Goal: Use online tool/utility: Utilize a website feature to perform a specific function

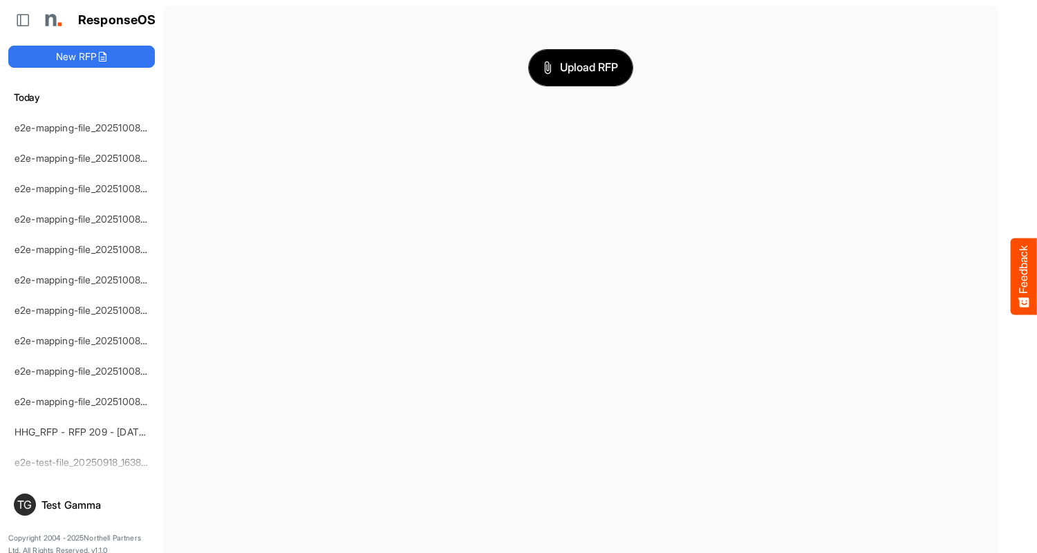
click at [581, 67] on span "Upload RFP" at bounding box center [580, 68] width 75 height 18
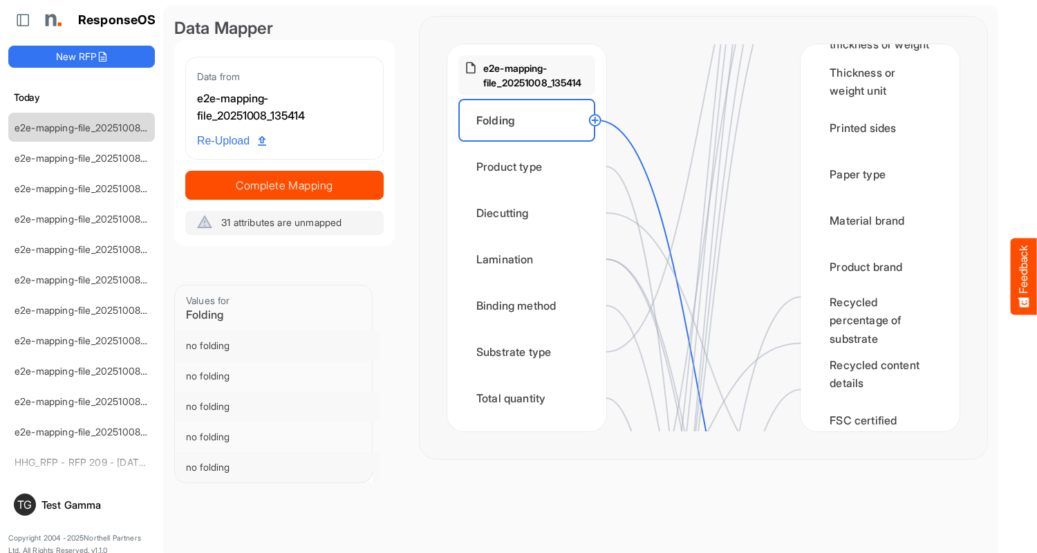
scroll to position [691, 0]
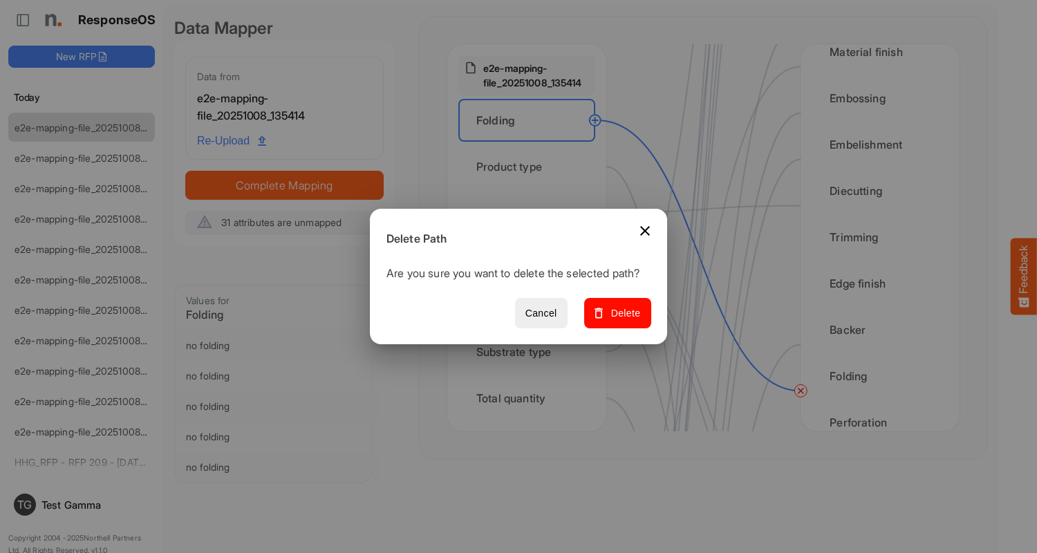
click at [622, 321] on span "Delete" at bounding box center [618, 313] width 46 height 17
click at [530, 167] on div "Product type" at bounding box center [526, 166] width 137 height 43
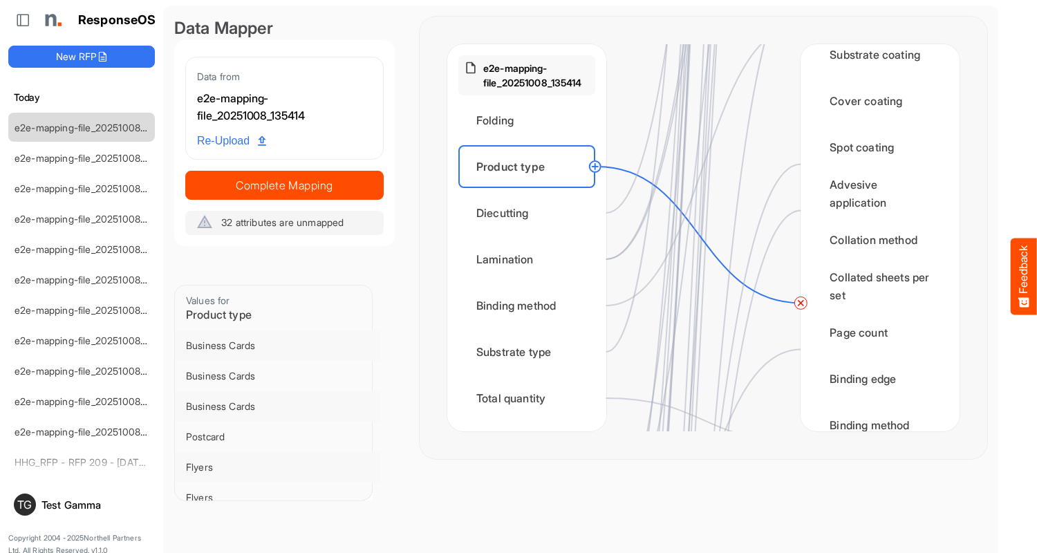
scroll to position [1659, 0]
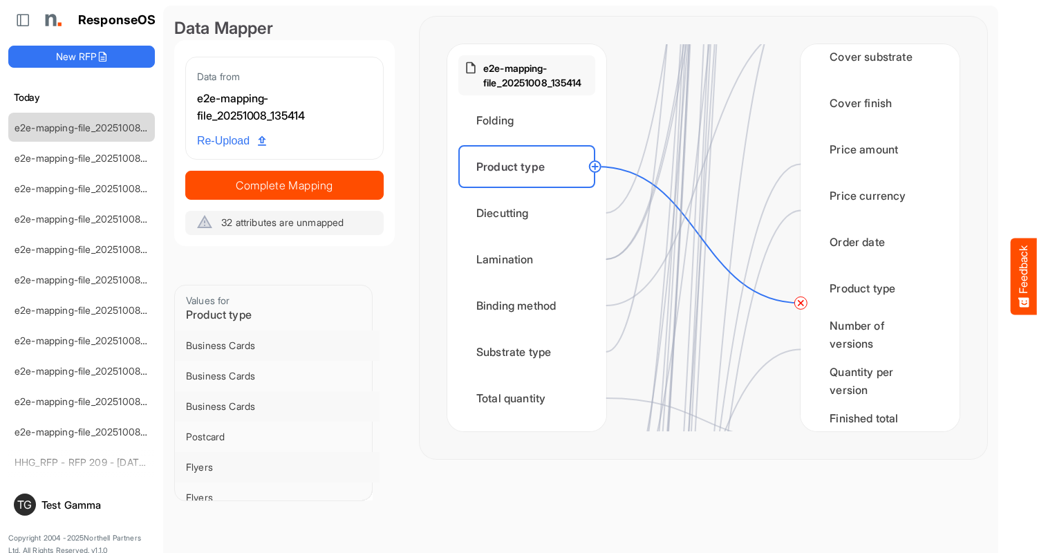
click at [801, 303] on circle at bounding box center [800, 303] width 17 height 17
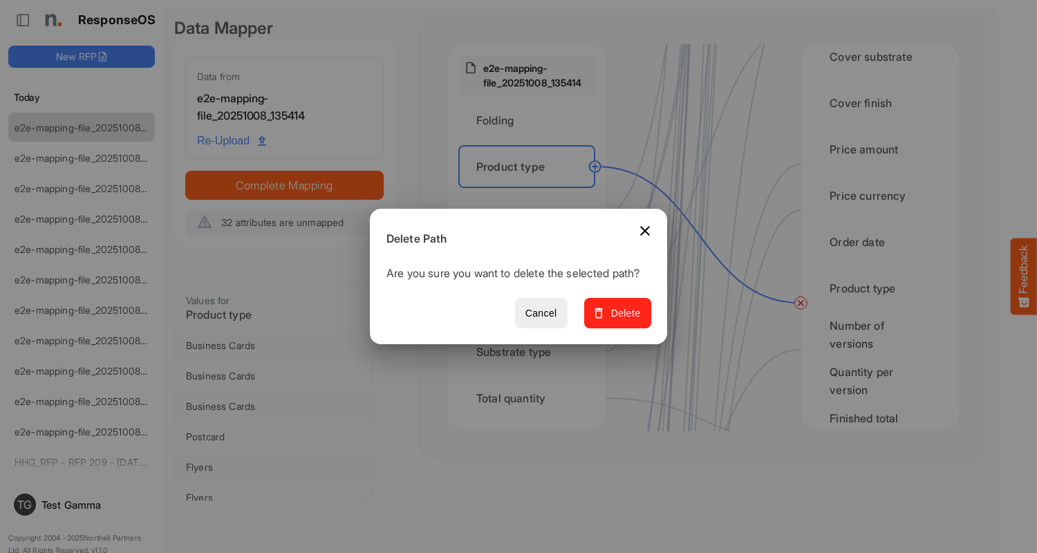
click at [622, 321] on span "Delete" at bounding box center [618, 313] width 46 height 17
click at [530, 213] on div "Diecutting" at bounding box center [526, 213] width 137 height 43
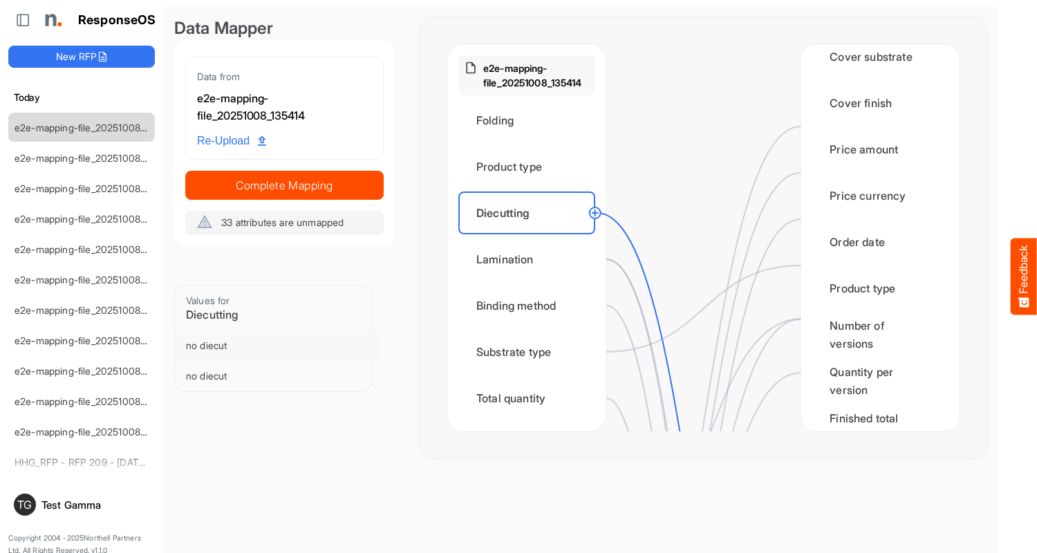
scroll to position [0, 0]
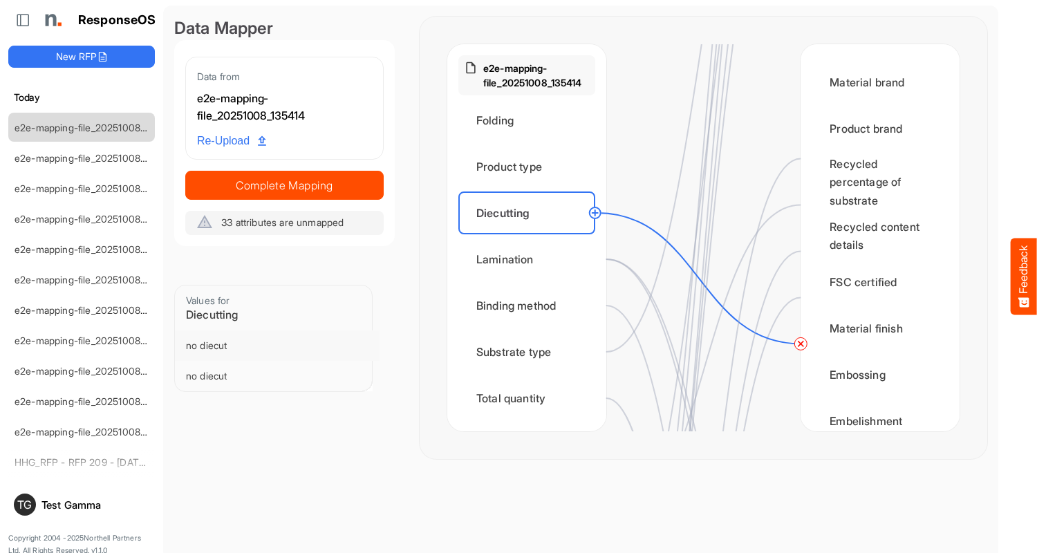
click at [801, 344] on circle at bounding box center [800, 343] width 17 height 17
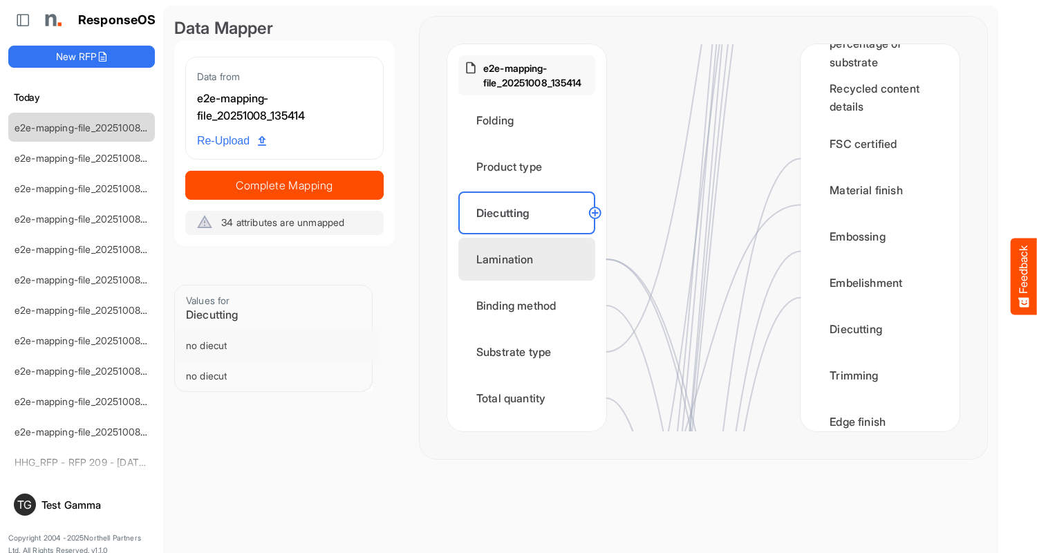
click at [530, 259] on div "Lamination" at bounding box center [526, 259] width 137 height 43
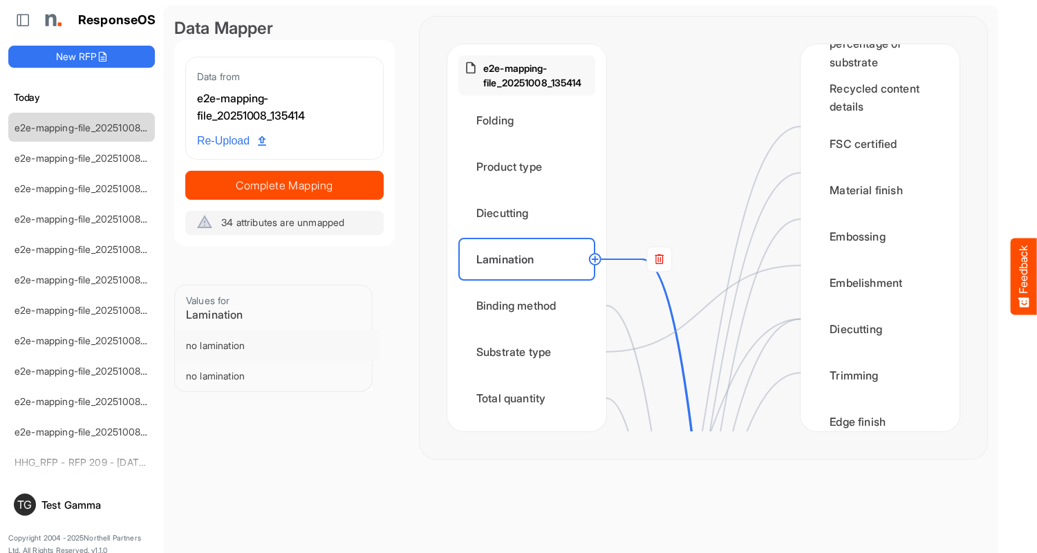
scroll to position [0, 0]
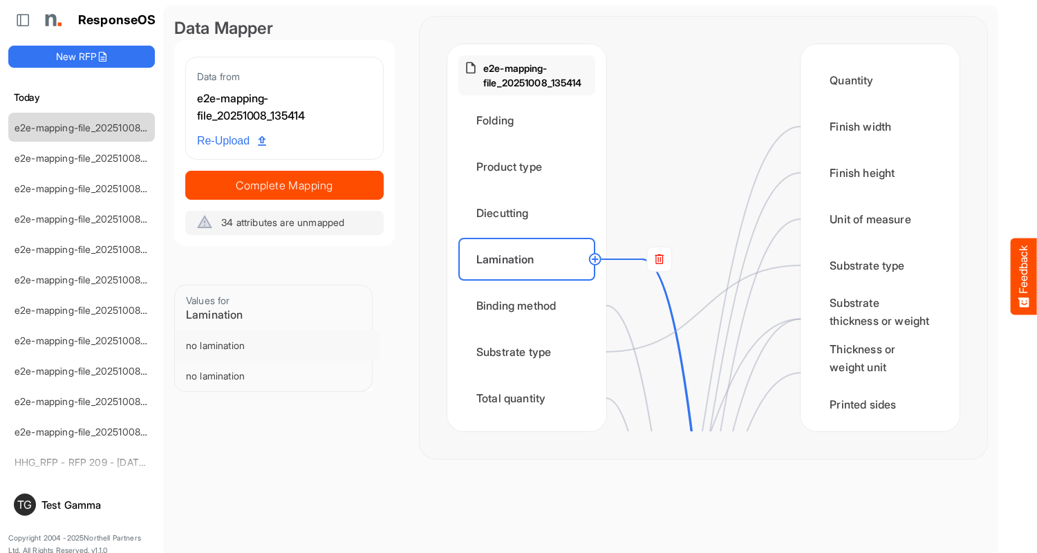
click at [659, 259] on rect at bounding box center [659, 259] width 25 height 25
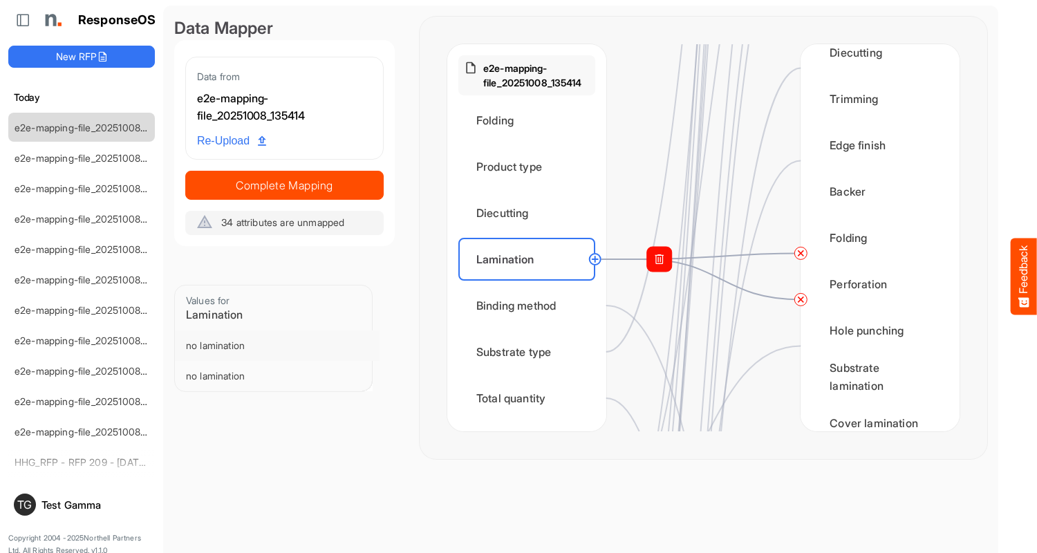
click at [801, 299] on circle at bounding box center [800, 299] width 17 height 17
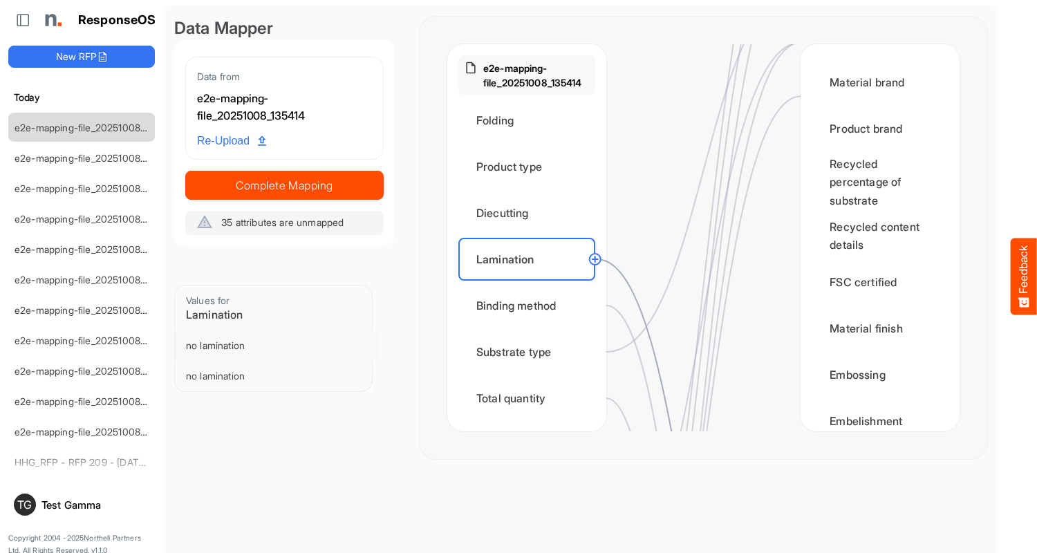
scroll to position [968, 0]
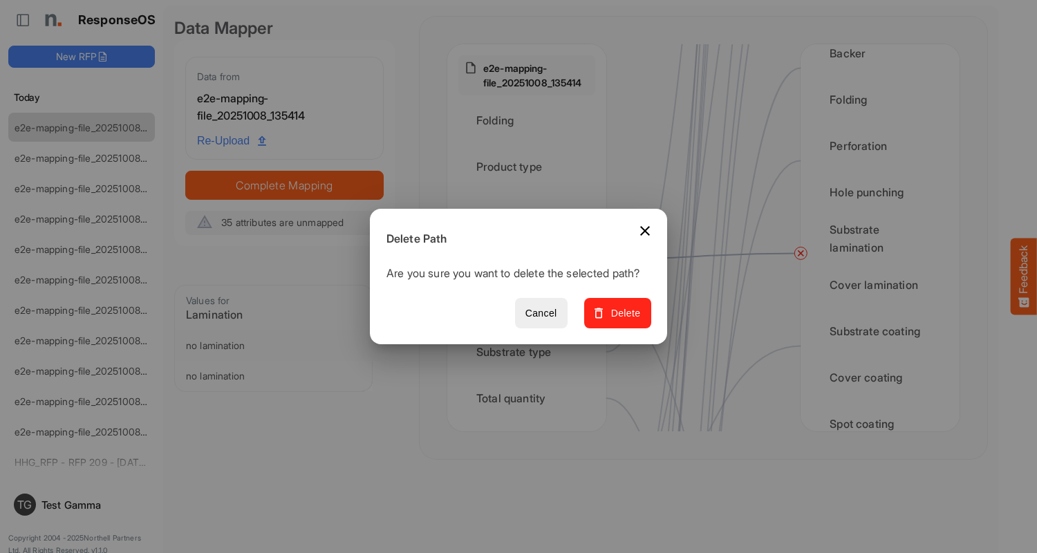
click at [622, 321] on span "Delete" at bounding box center [618, 313] width 46 height 17
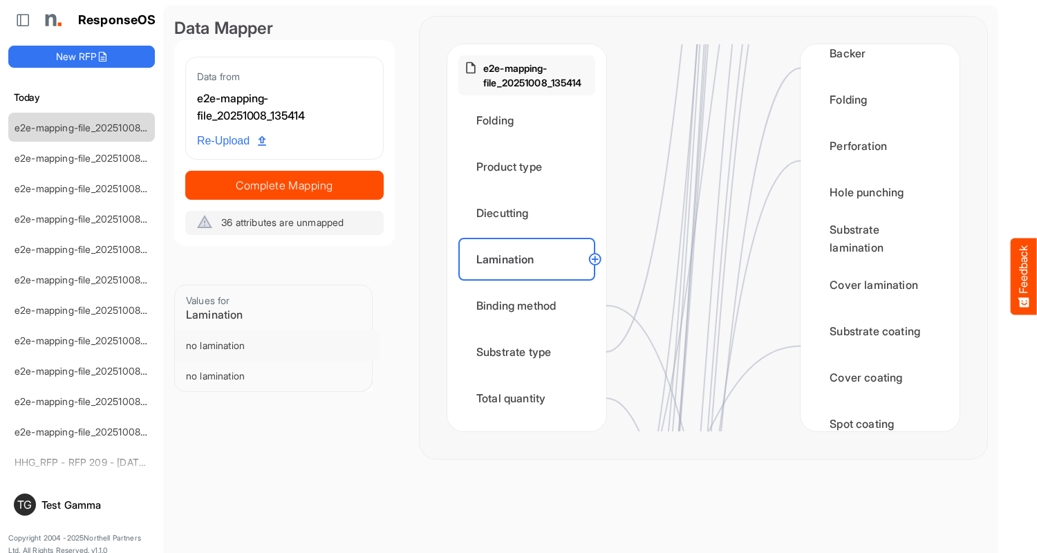
click at [530, 306] on div "Binding method" at bounding box center [526, 305] width 137 height 43
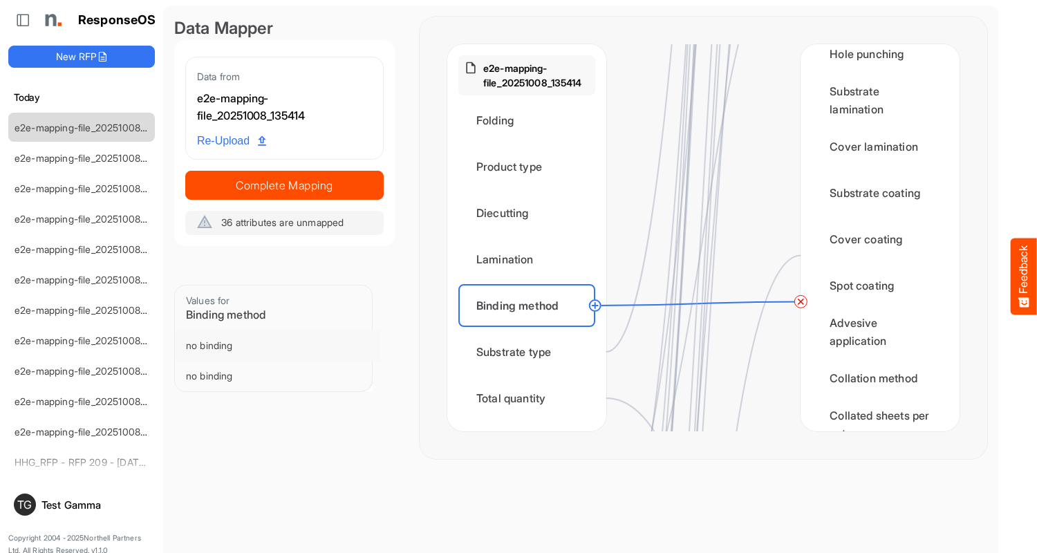
scroll to position [1383, 0]
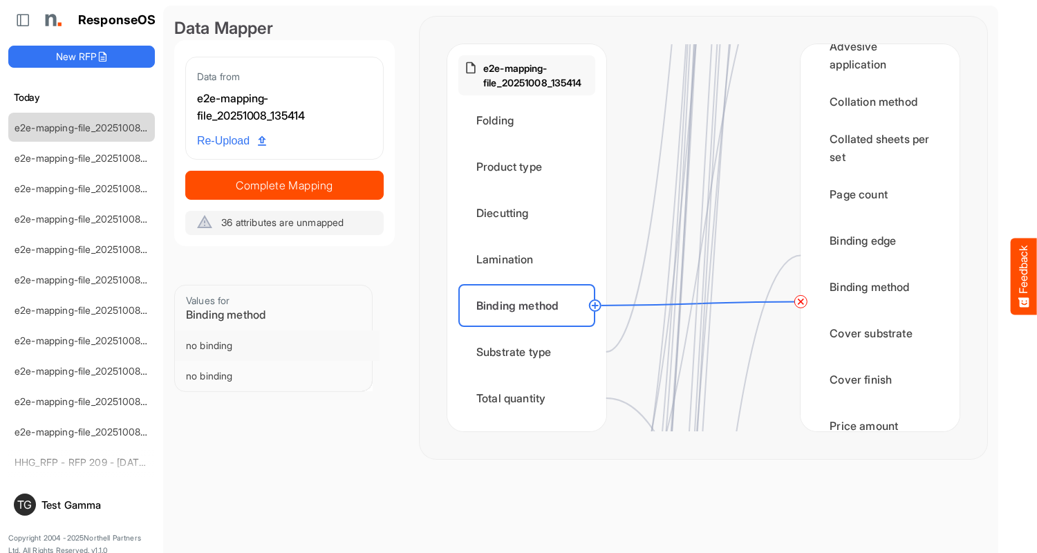
click at [801, 301] on circle at bounding box center [800, 301] width 17 height 17
click at [530, 352] on div "Substrate type" at bounding box center [526, 352] width 137 height 43
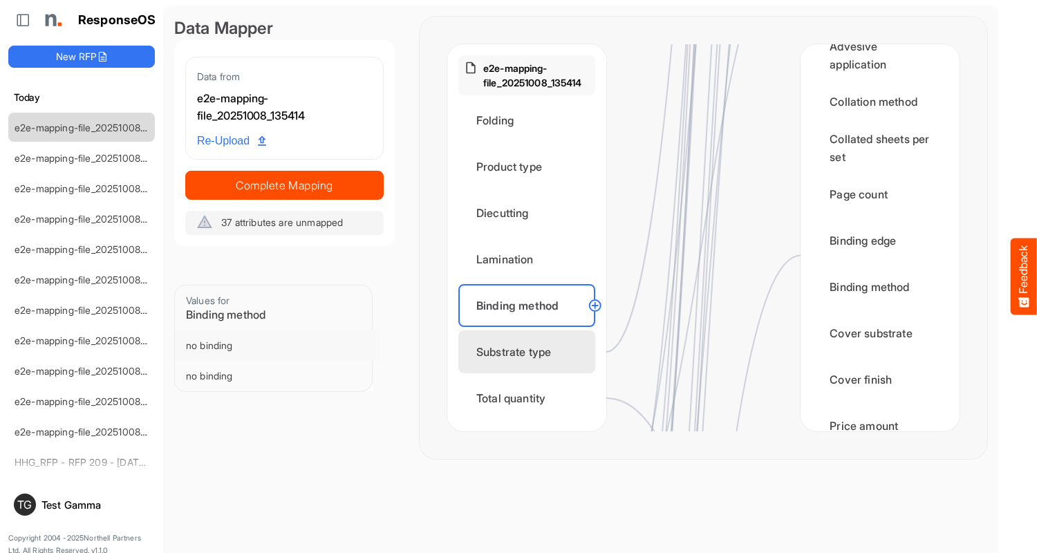
scroll to position [0, 0]
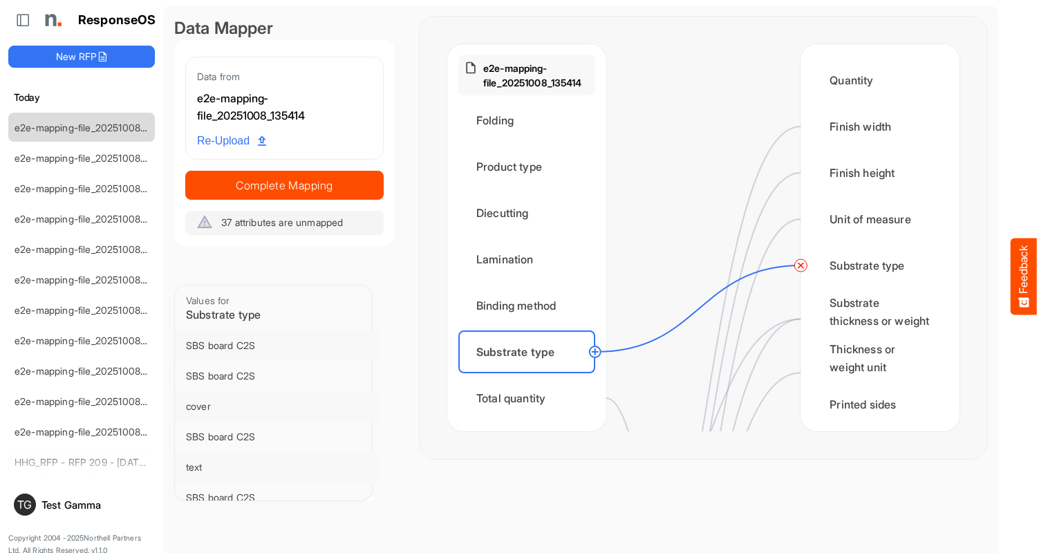
click at [801, 266] on circle at bounding box center [800, 265] width 17 height 17
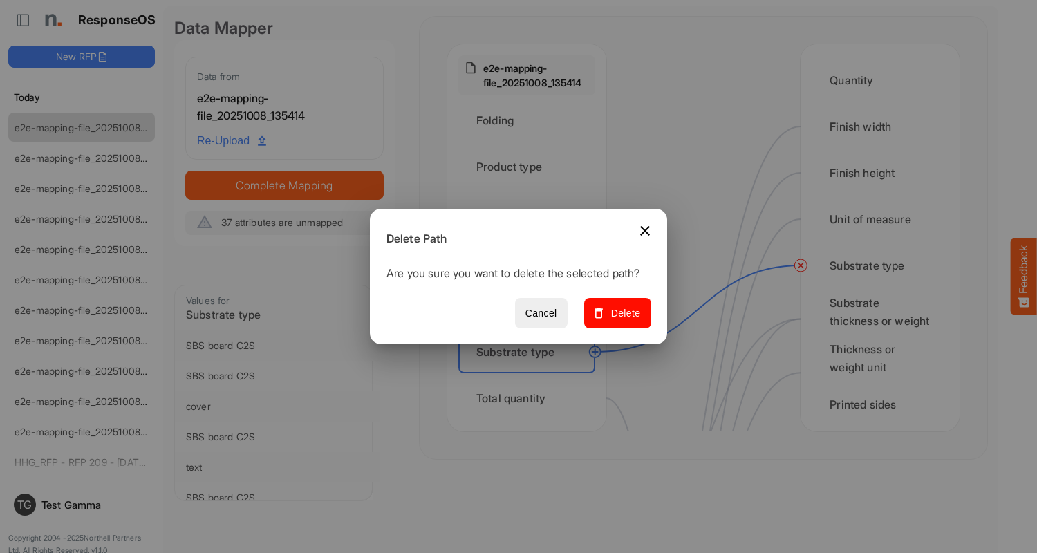
click at [622, 321] on span "Delete" at bounding box center [618, 313] width 46 height 17
click at [530, 398] on div "Total quantity" at bounding box center [526, 398] width 137 height 43
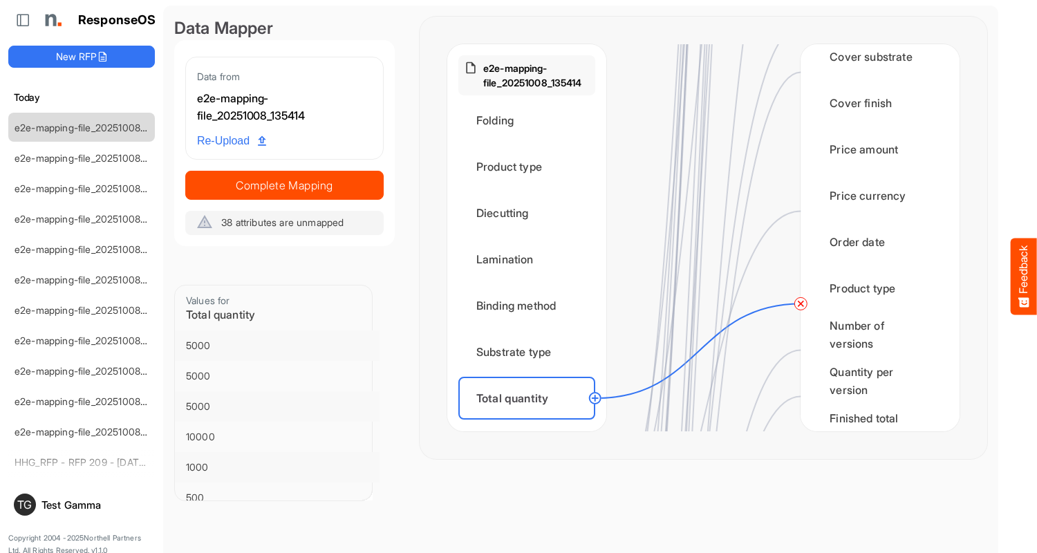
click at [801, 304] on circle at bounding box center [800, 303] width 17 height 17
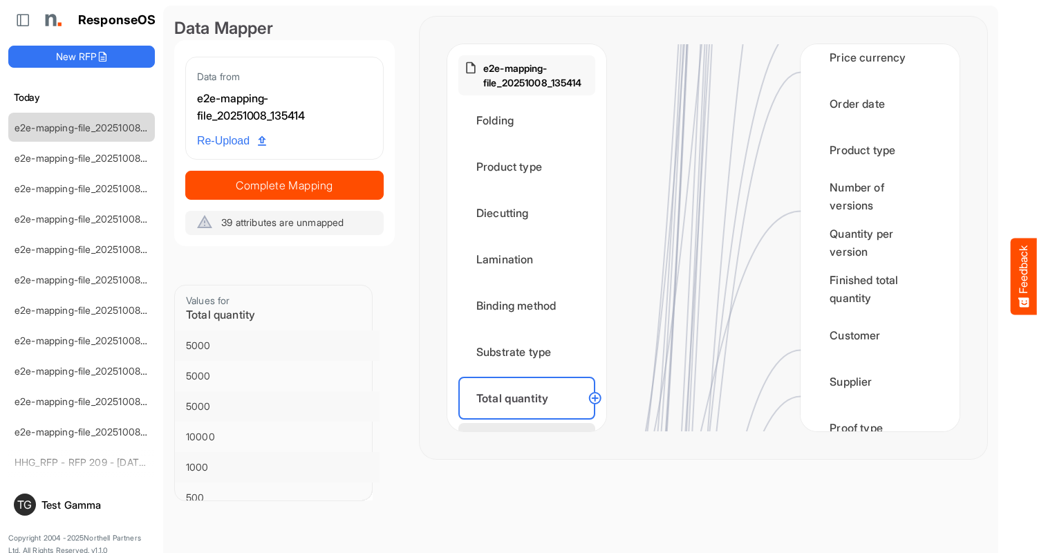
click at [530, 423] on div "Flat size width" at bounding box center [526, 444] width 137 height 43
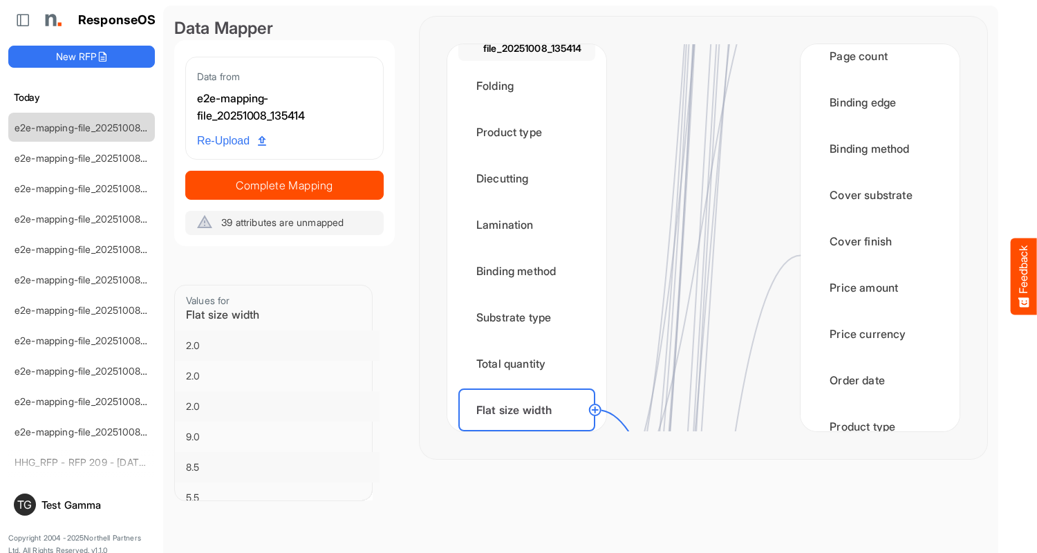
scroll to position [2074, 0]
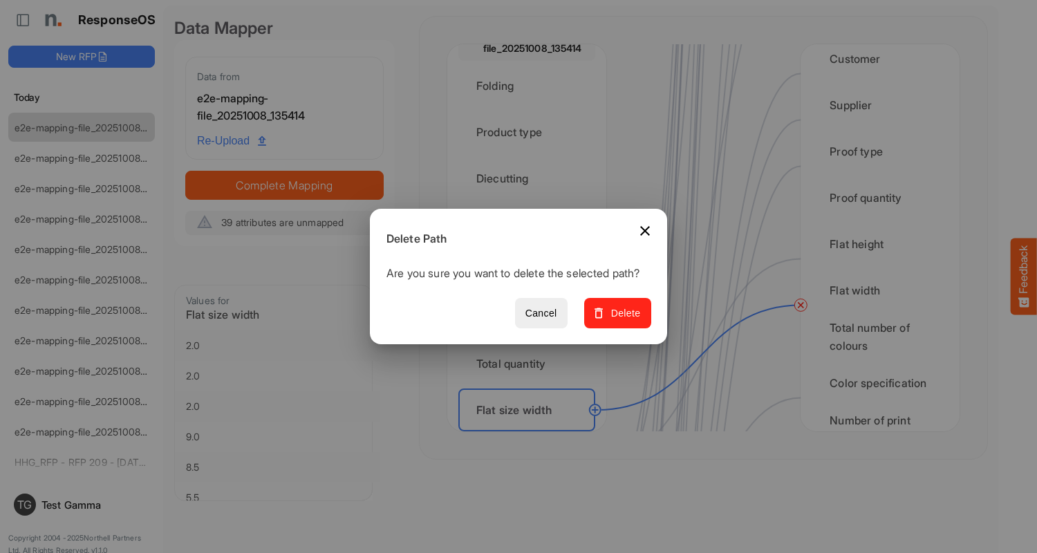
click at [622, 321] on span "Delete" at bounding box center [618, 313] width 46 height 17
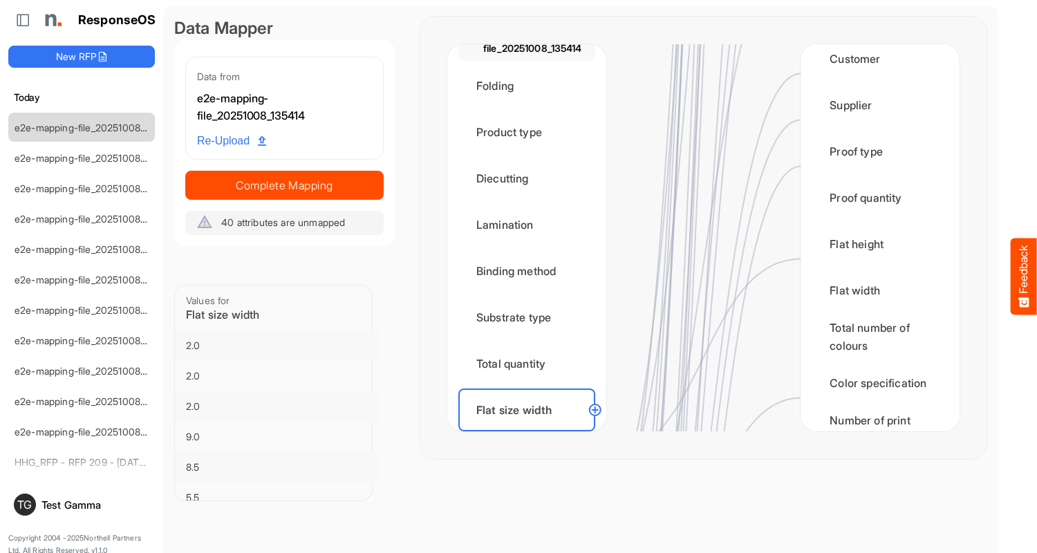
click at [530, 435] on div "Flat size height" at bounding box center [526, 456] width 137 height 43
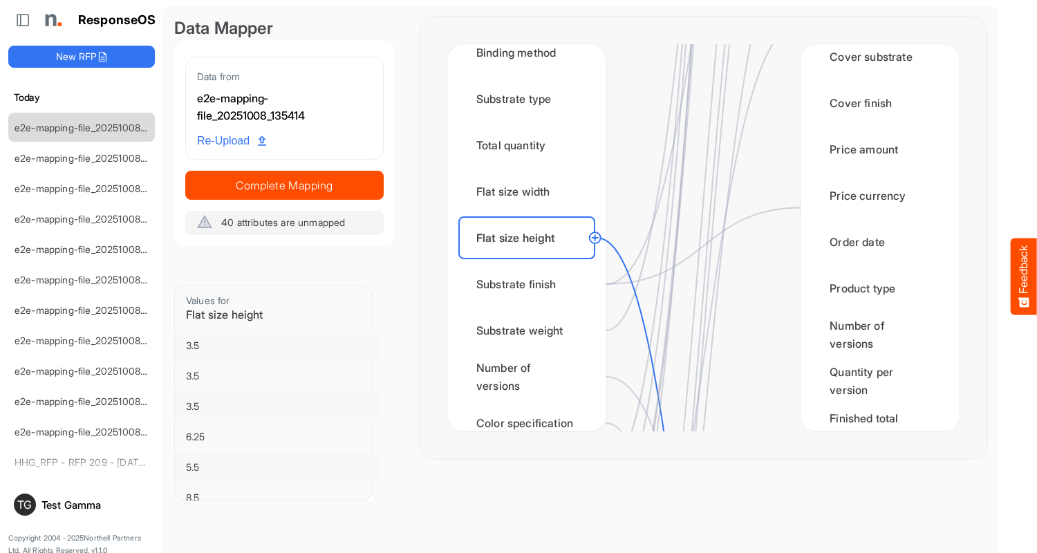
scroll to position [1936, 0]
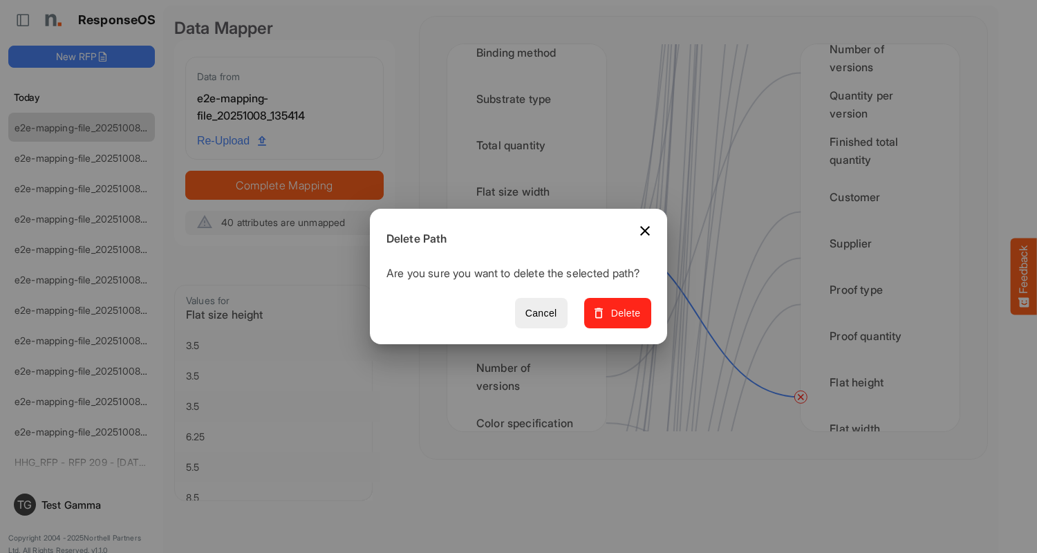
click at [622, 321] on span "Delete" at bounding box center [618, 313] width 46 height 17
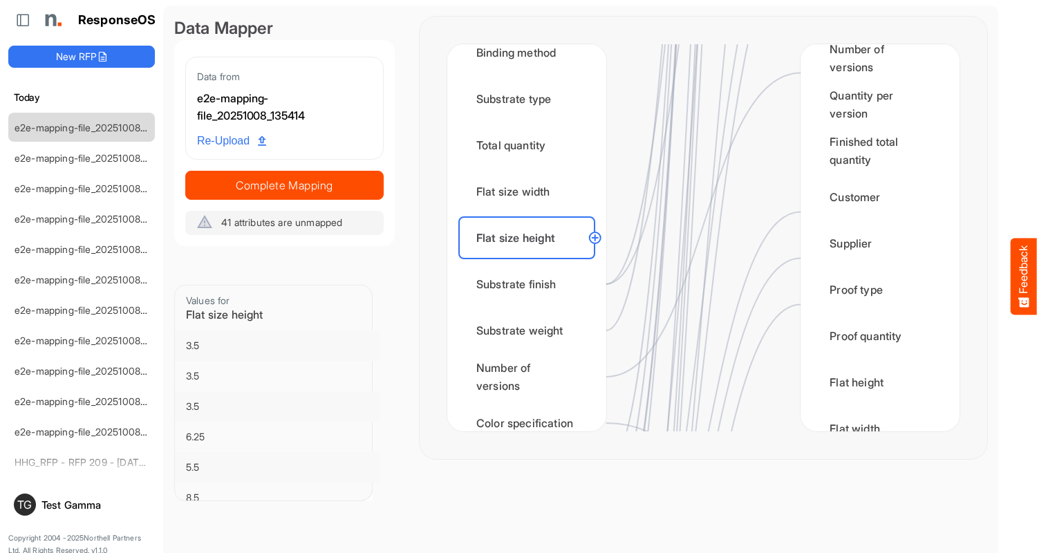
click at [530, 284] on div "Substrate finish" at bounding box center [526, 284] width 137 height 43
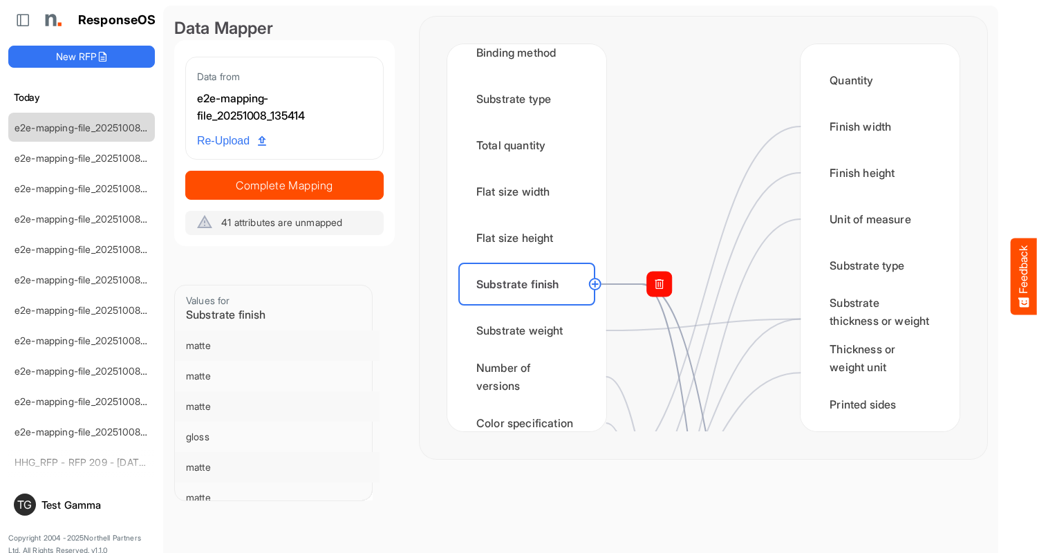
scroll to position [415, 0]
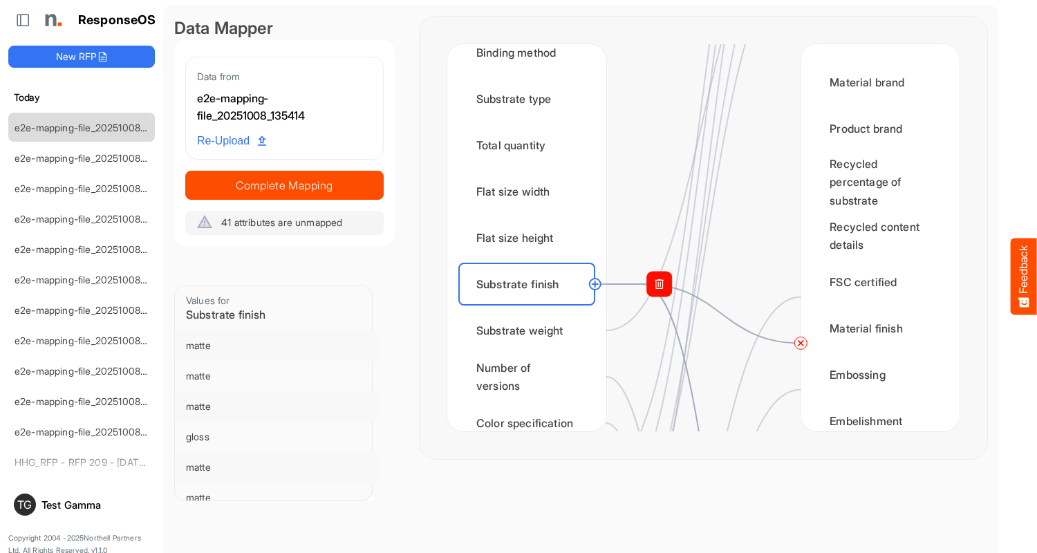
click at [801, 343] on circle at bounding box center [800, 343] width 17 height 17
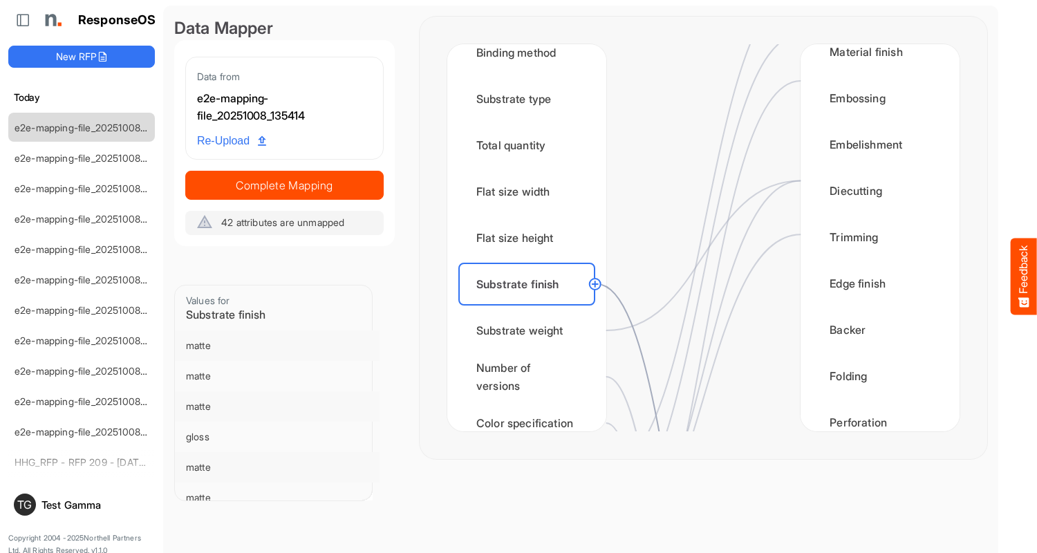
scroll to position [968, 0]
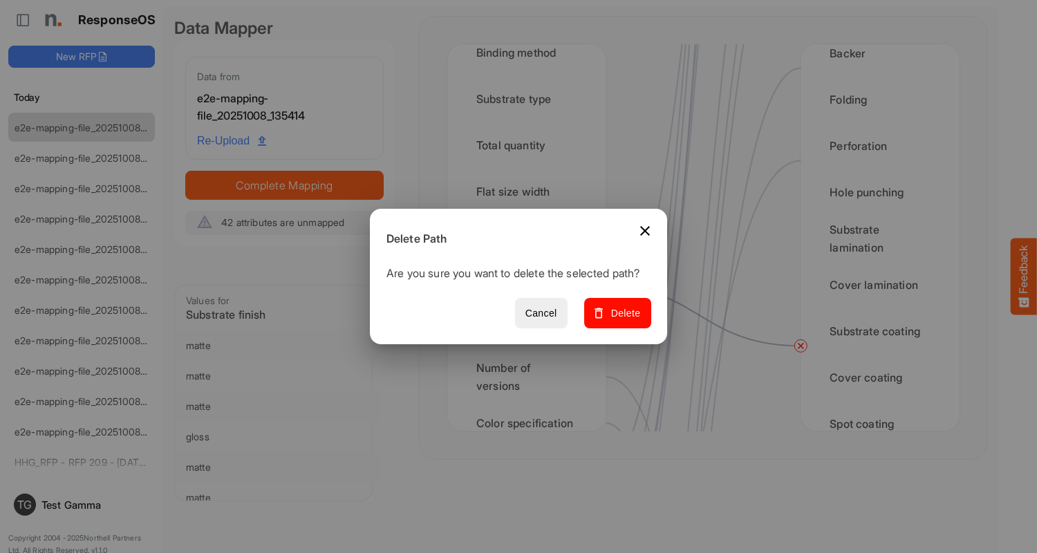
click at [622, 321] on span "Delete" at bounding box center [618, 313] width 46 height 17
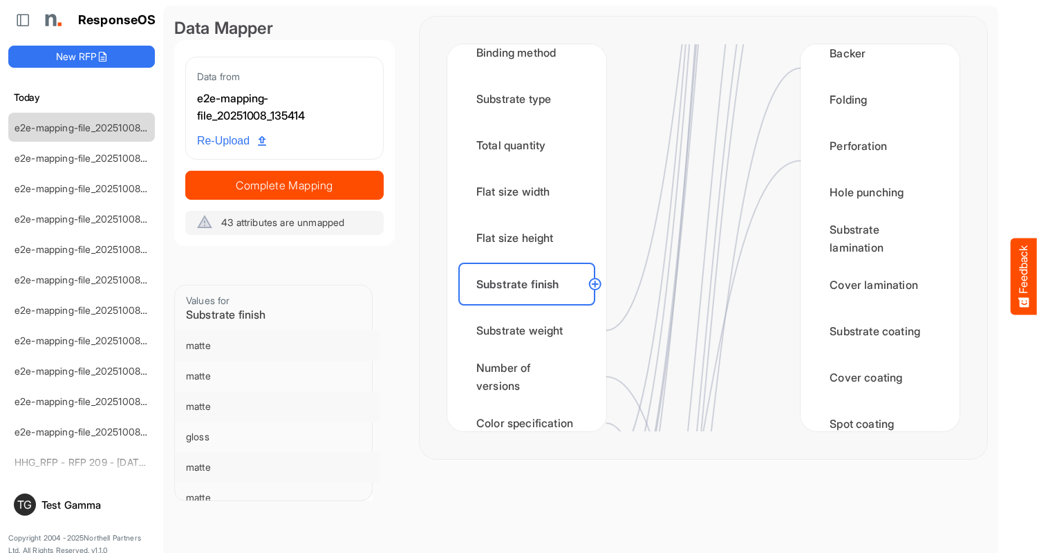
click at [530, 331] on div "Substrate weight" at bounding box center [526, 330] width 137 height 43
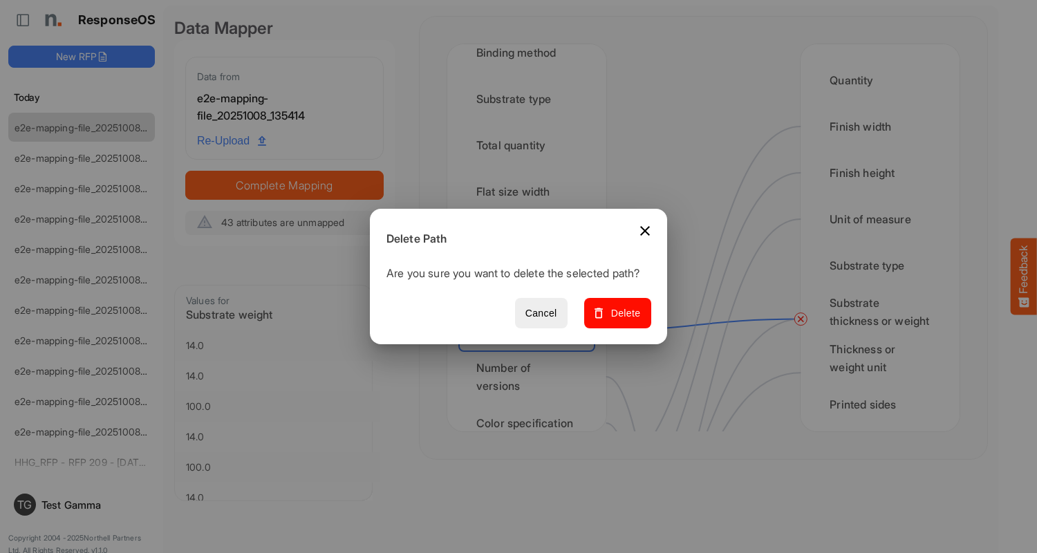
click at [622, 321] on span "Delete" at bounding box center [618, 313] width 46 height 17
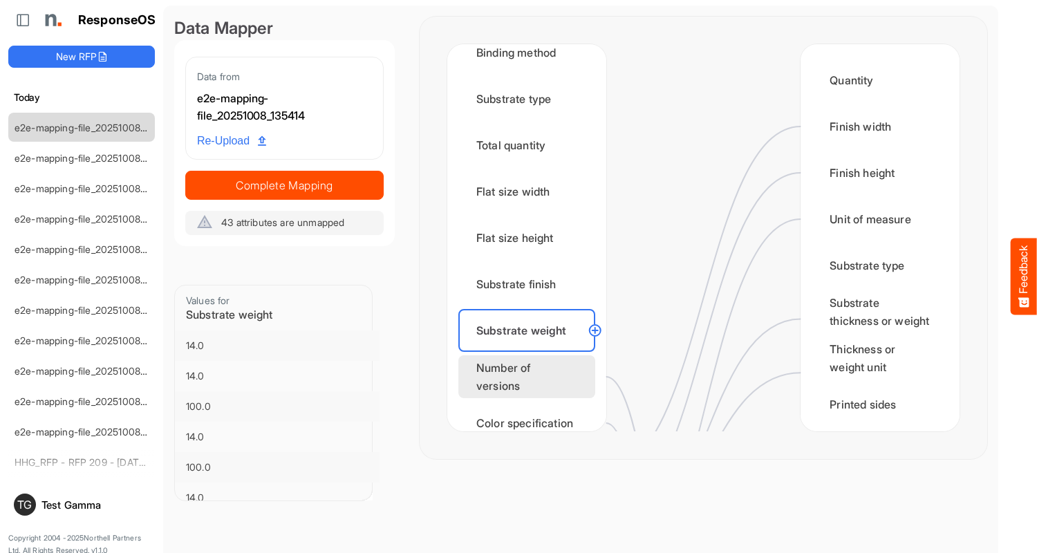
click at [530, 377] on div "Number of versions" at bounding box center [526, 376] width 137 height 43
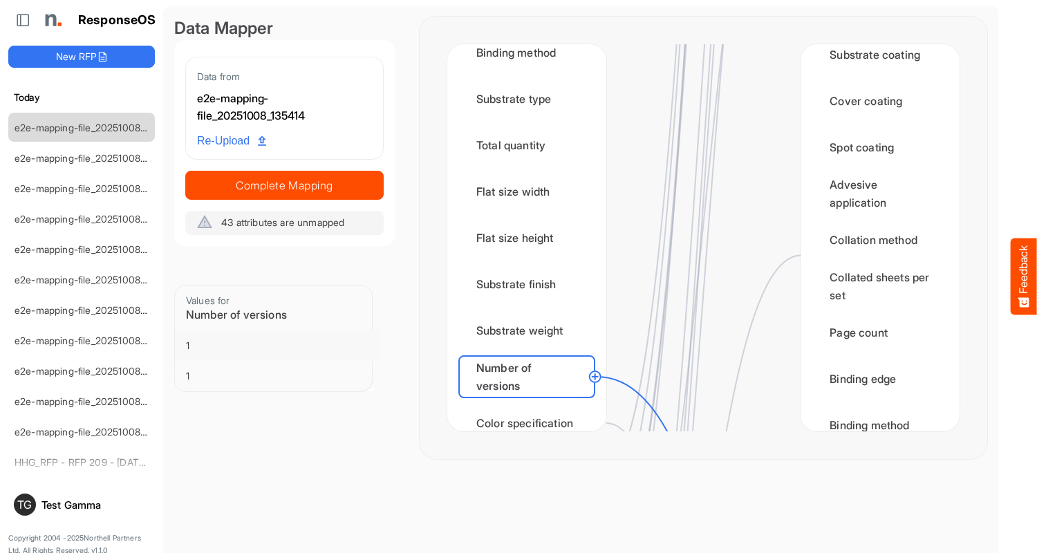
scroll to position [1659, 0]
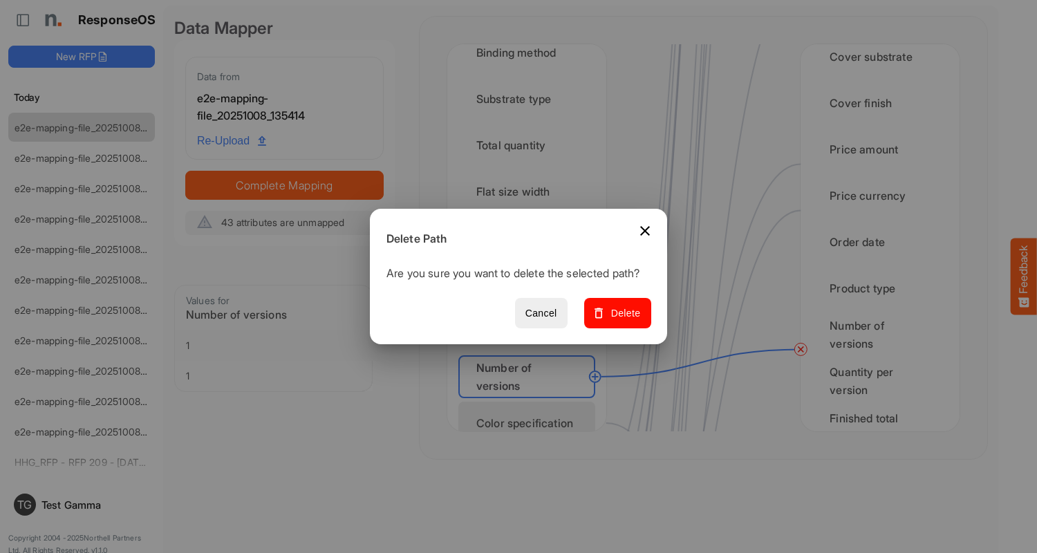
click at [622, 321] on span "Delete" at bounding box center [618, 313] width 46 height 17
click at [530, 410] on div "Color specification" at bounding box center [526, 423] width 137 height 43
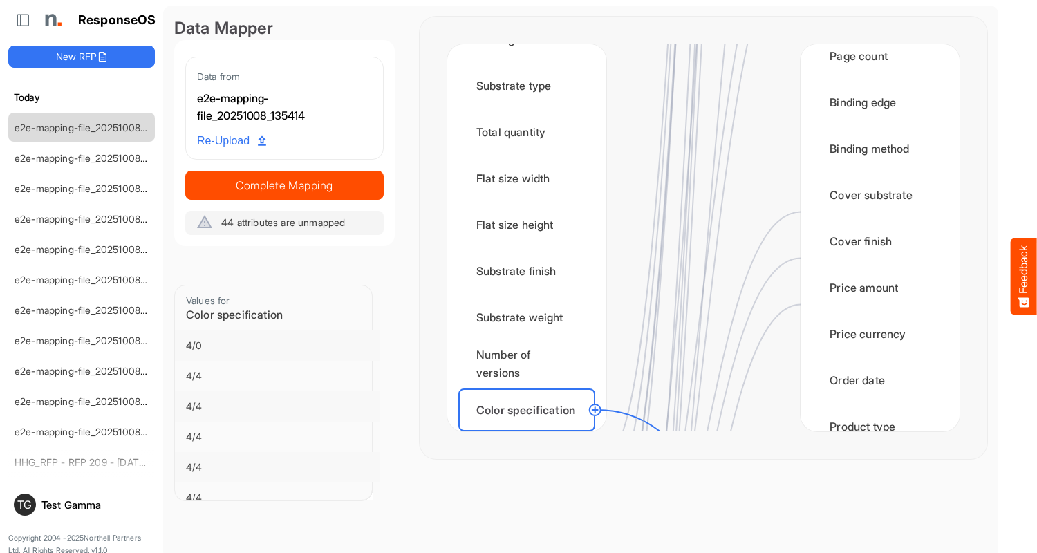
scroll to position [2074, 0]
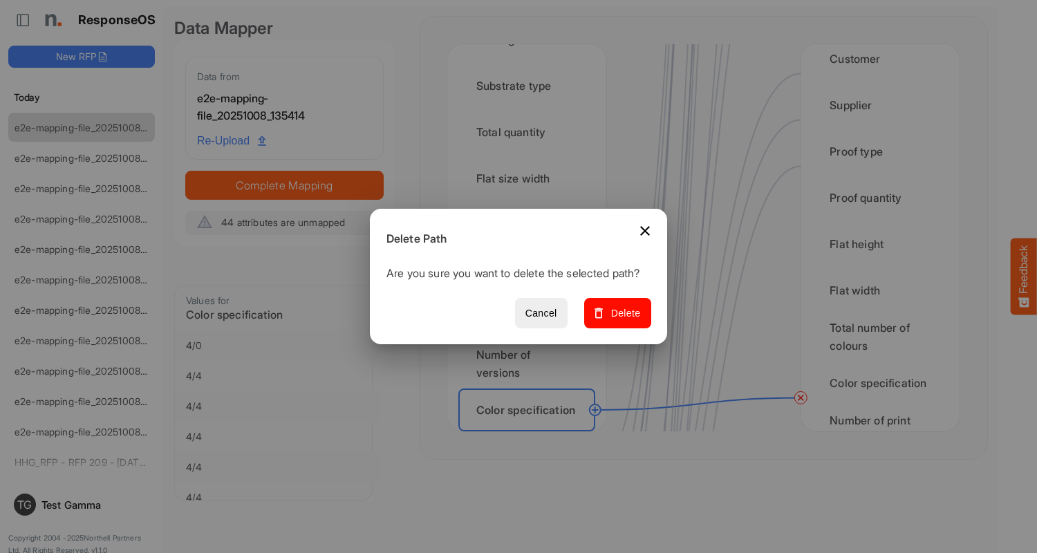
click at [622, 321] on span "Delete" at bounding box center [618, 313] width 46 height 17
click at [530, 435] on div "Finished size width" at bounding box center [526, 456] width 137 height 43
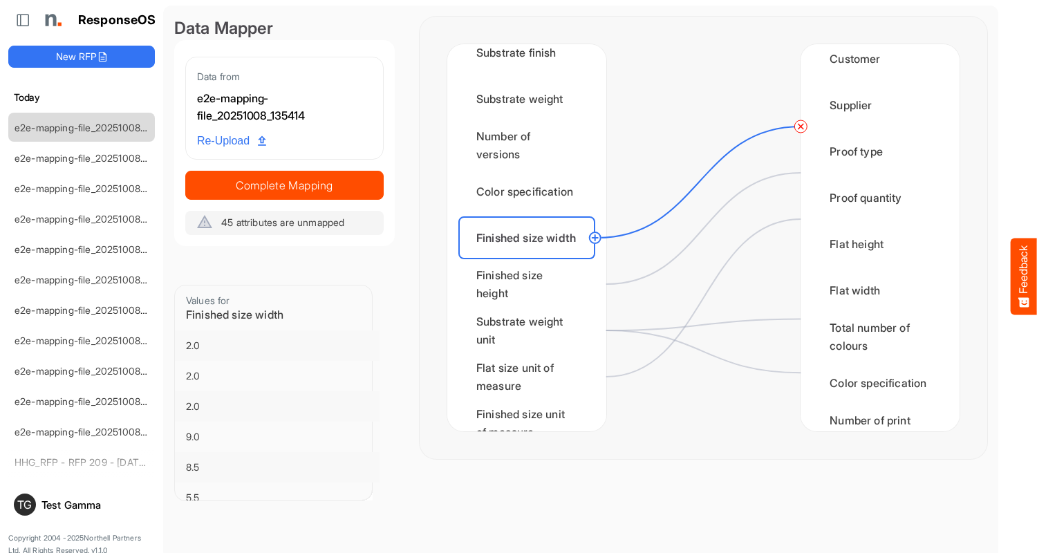
scroll to position [0, 0]
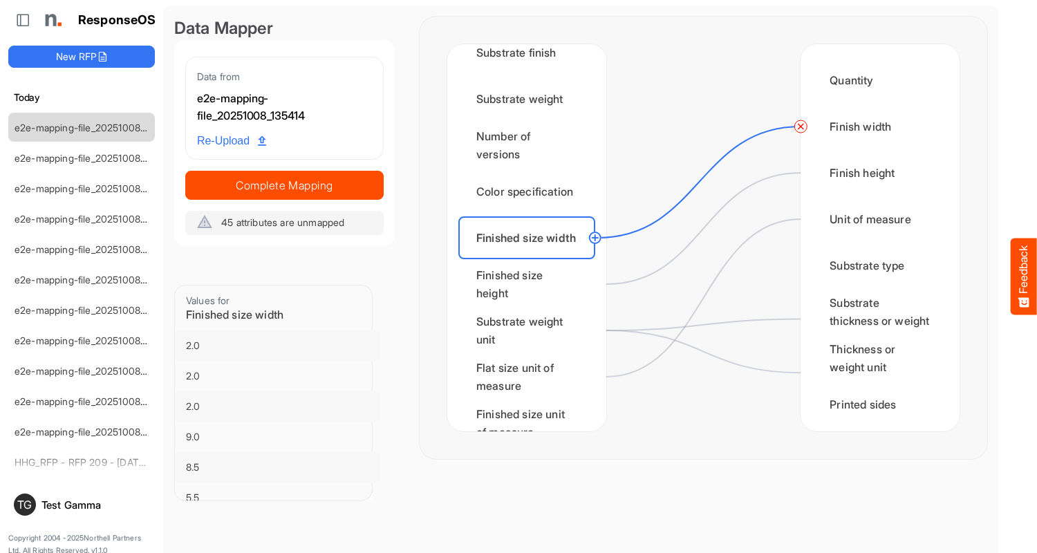
click at [801, 127] on circle at bounding box center [800, 126] width 17 height 17
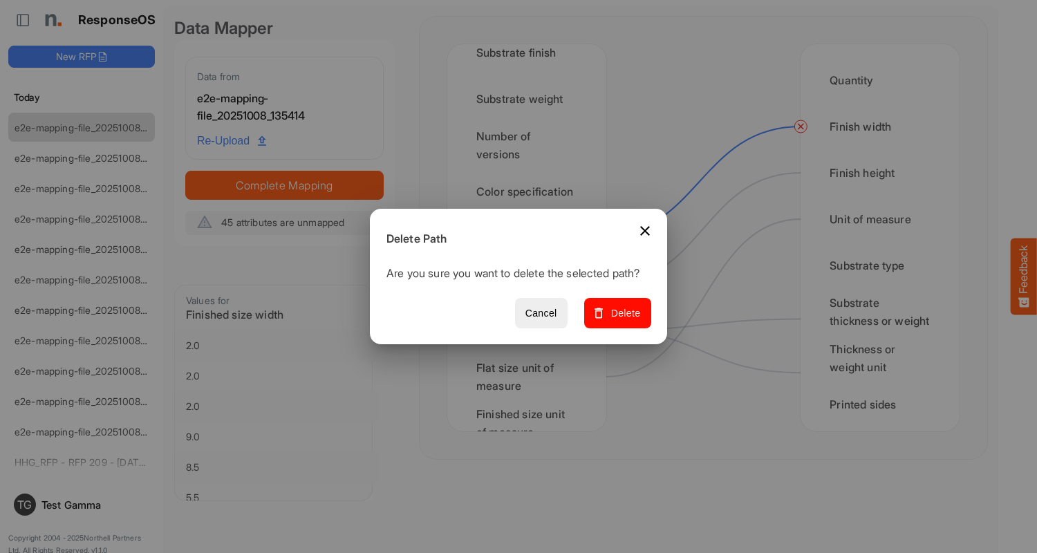
click at [622, 321] on span "Delete" at bounding box center [618, 313] width 46 height 17
click at [530, 284] on div "Finished size height" at bounding box center [526, 284] width 137 height 43
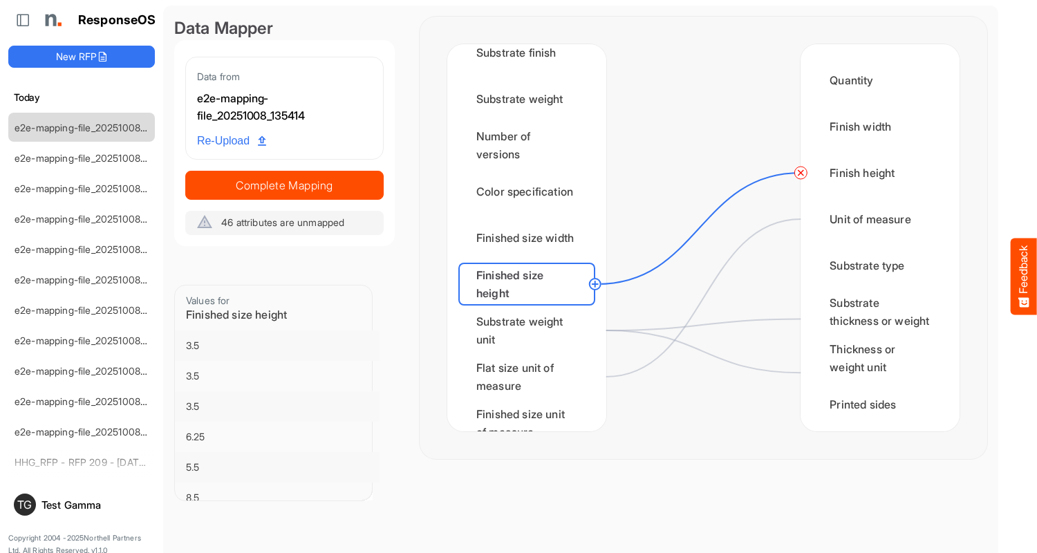
click at [801, 173] on circle at bounding box center [800, 173] width 17 height 17
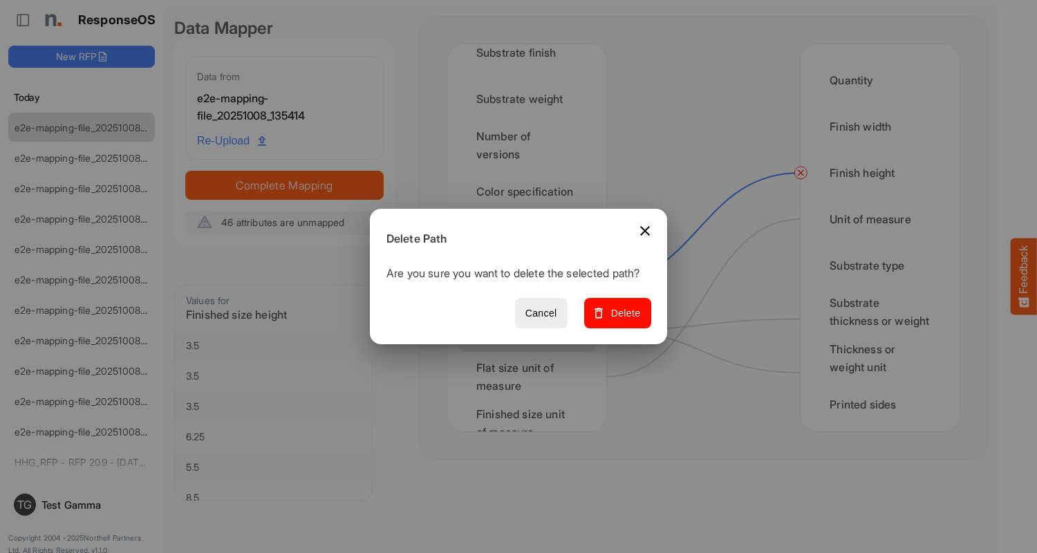
click at [622, 321] on span "Delete" at bounding box center [618, 313] width 46 height 17
click at [530, 331] on div "Substrate weight unit" at bounding box center [526, 330] width 137 height 43
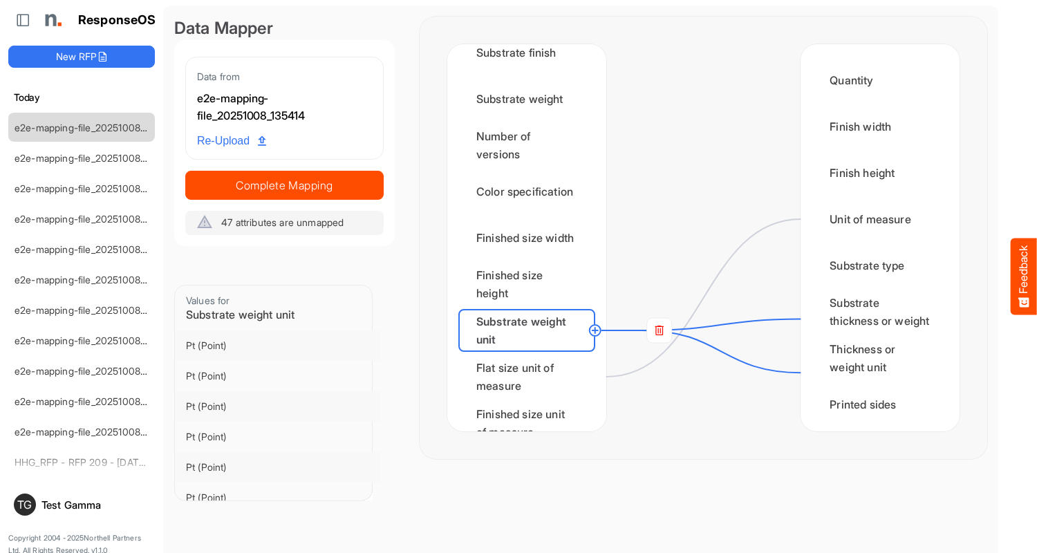
click at [659, 331] on rect at bounding box center [659, 330] width 25 height 25
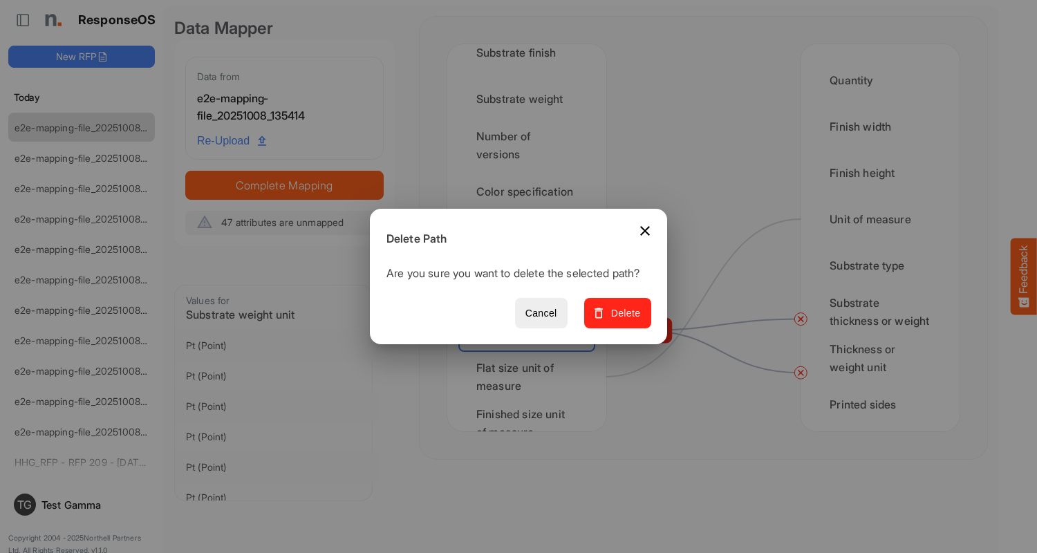
click at [622, 321] on span "Delete" at bounding box center [618, 313] width 46 height 17
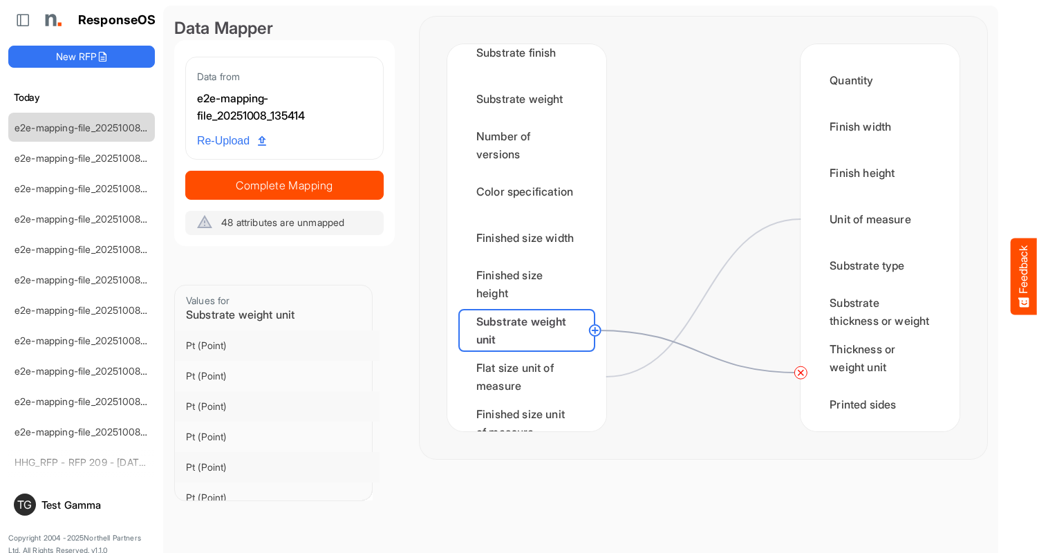
click at [801, 373] on circle at bounding box center [800, 372] width 17 height 17
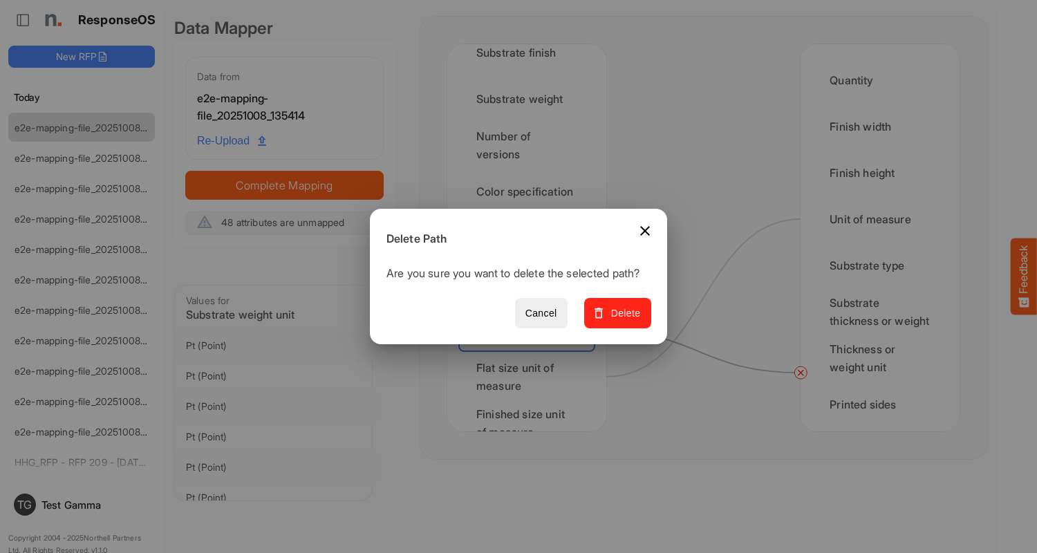
click at [622, 321] on span "Delete" at bounding box center [618, 313] width 46 height 17
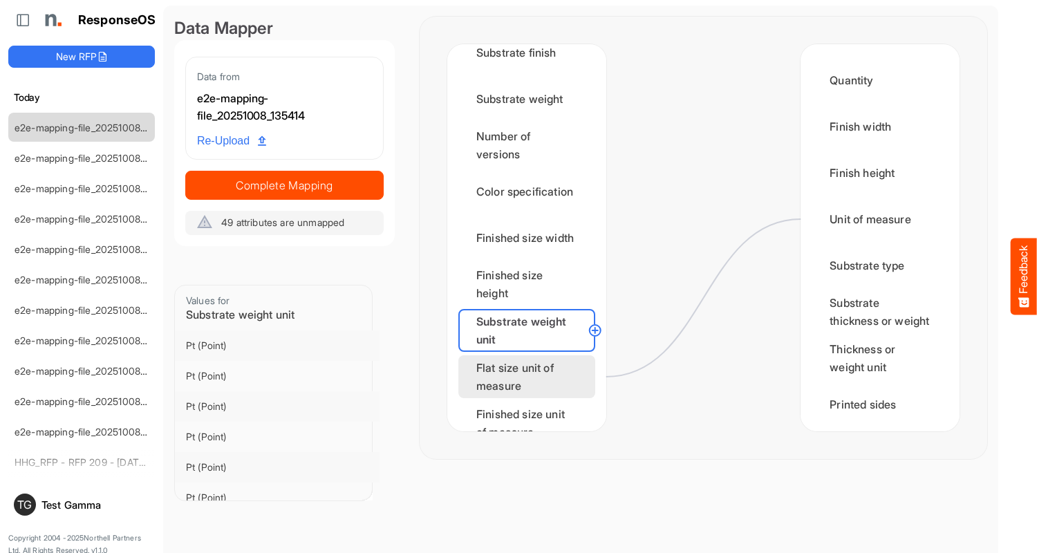
click at [530, 377] on div "Flat size unit of measure" at bounding box center [526, 376] width 137 height 43
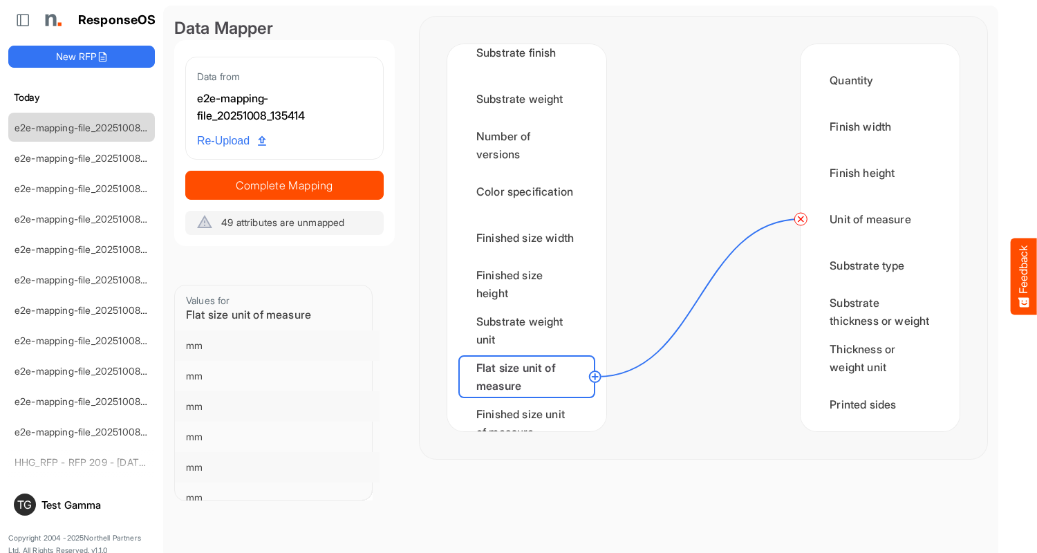
click at [801, 219] on circle at bounding box center [800, 219] width 17 height 17
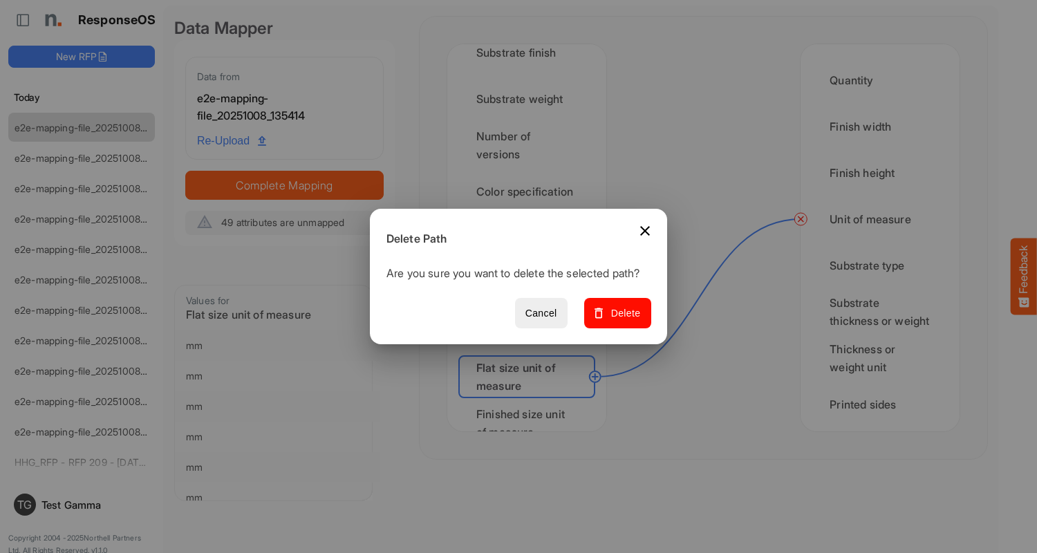
click at [622, 321] on span "Delete" at bounding box center [618, 313] width 46 height 17
click at [530, 410] on div "Finished size unit of measure" at bounding box center [526, 423] width 137 height 43
click at [530, 448] on div "Min CPP" at bounding box center [526, 469] width 137 height 43
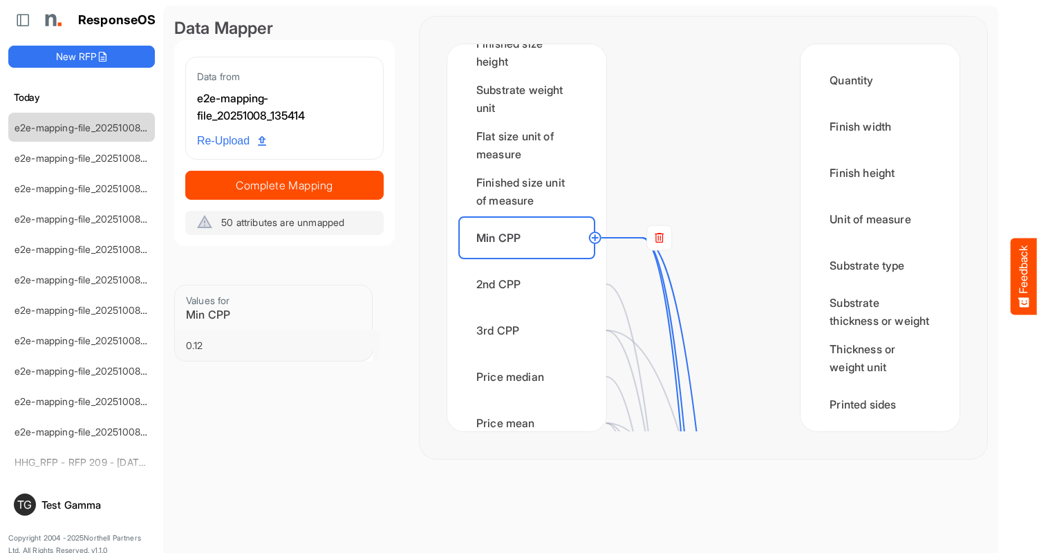
click at [659, 238] on rect at bounding box center [659, 237] width 25 height 25
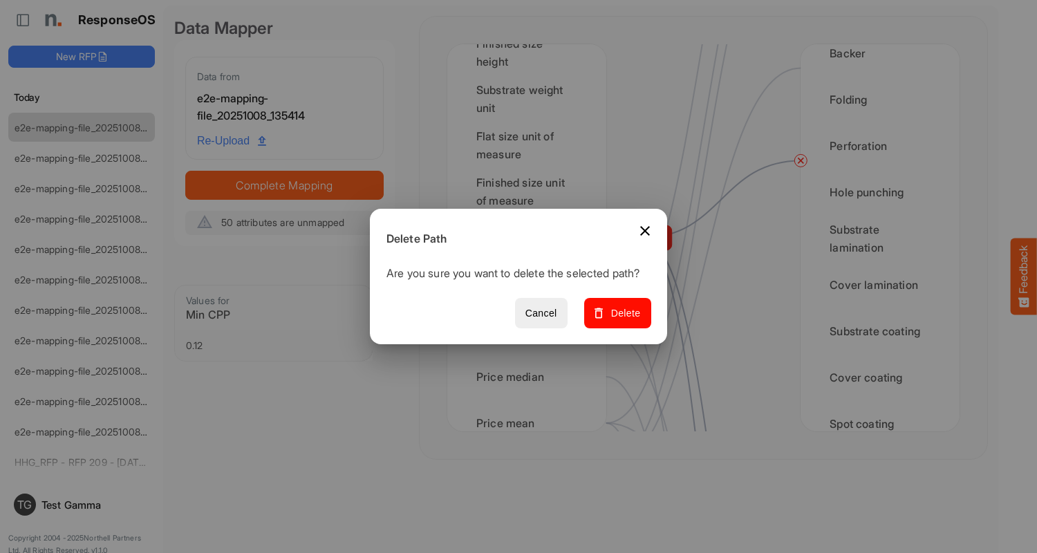
click at [622, 321] on span "Delete" at bounding box center [618, 313] width 46 height 17
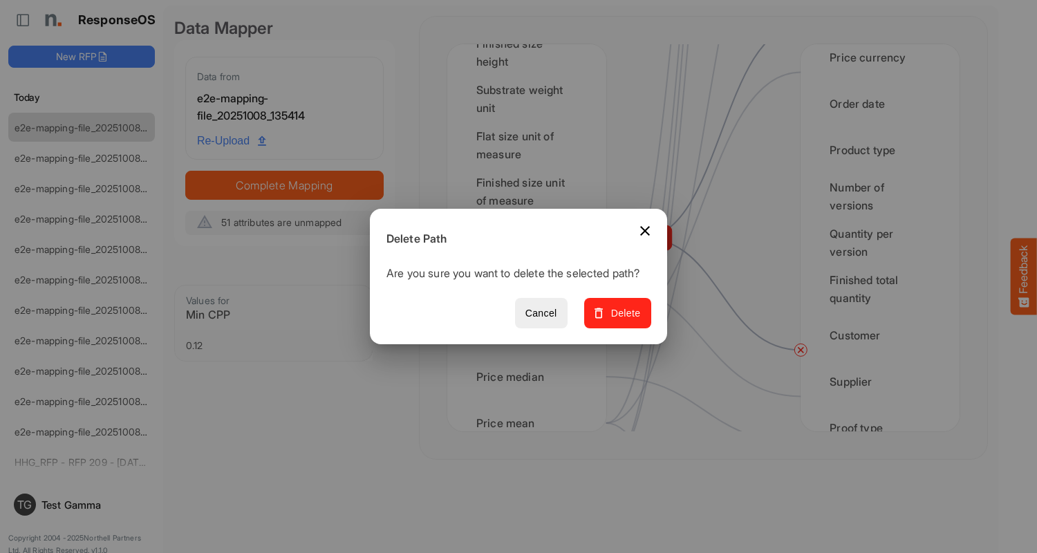
click at [622, 321] on span "Delete" at bounding box center [618, 313] width 46 height 17
click at [530, 284] on div "2nd CPP" at bounding box center [526, 284] width 137 height 43
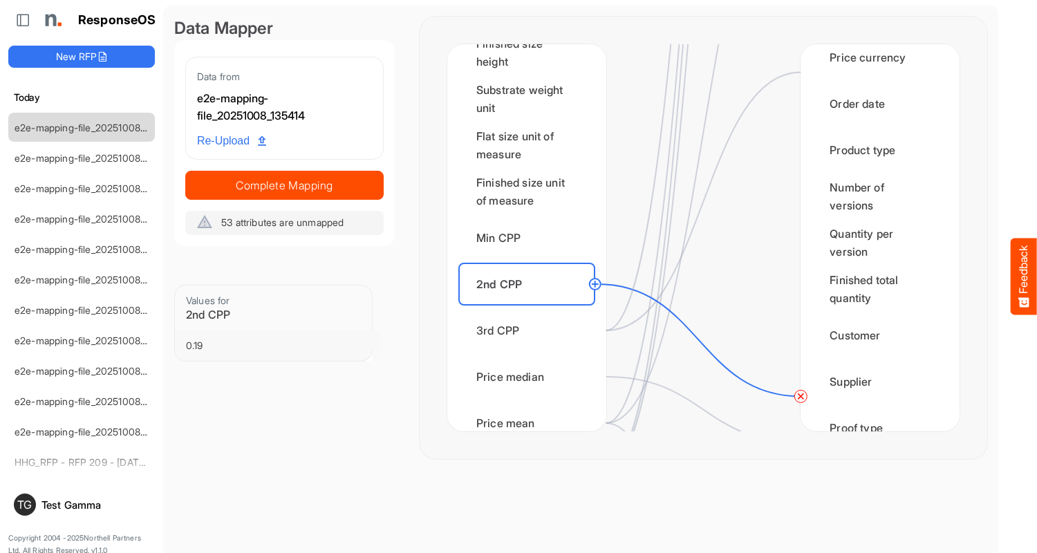
click at [801, 396] on circle at bounding box center [800, 396] width 17 height 17
click at [530, 331] on div "3rd CPP" at bounding box center [526, 330] width 137 height 43
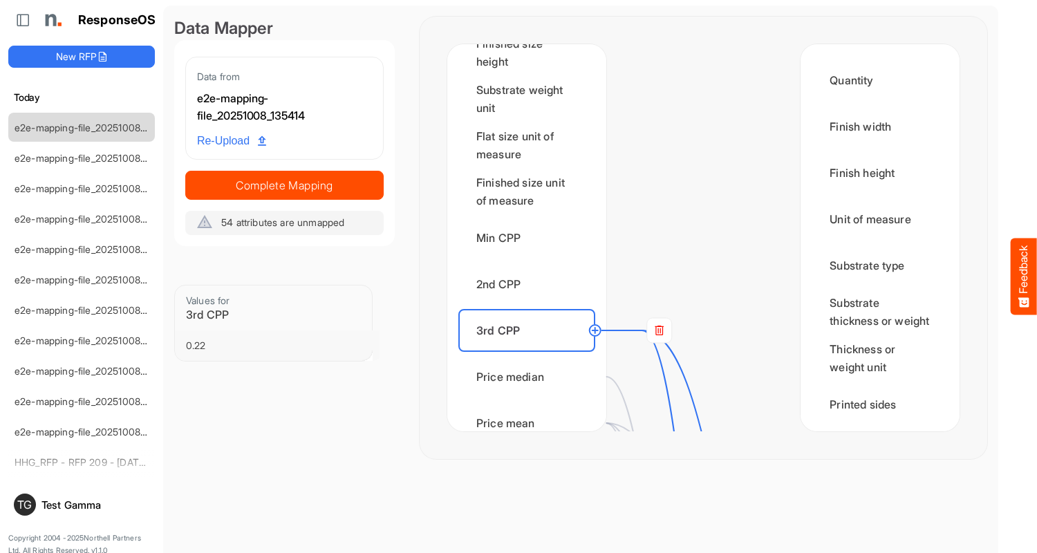
click at [659, 331] on rect at bounding box center [659, 330] width 25 height 25
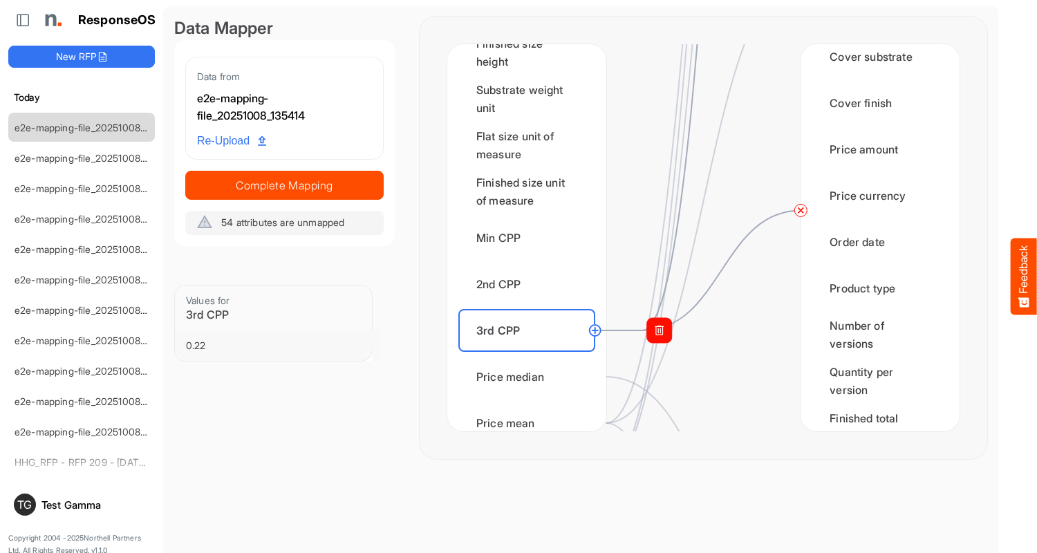
click at [801, 210] on circle at bounding box center [800, 210] width 17 height 17
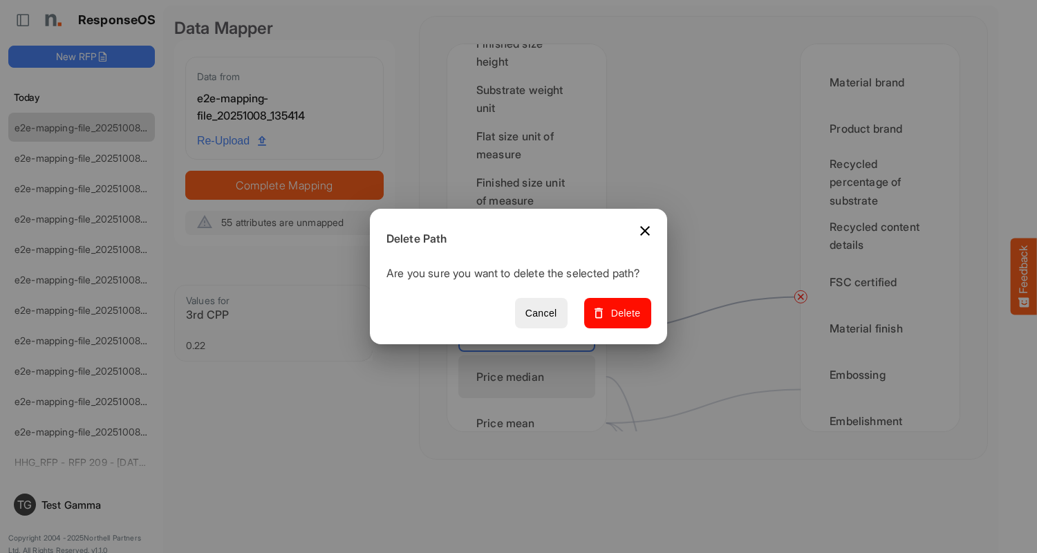
click at [622, 321] on span "Delete" at bounding box center [618, 313] width 46 height 17
click at [530, 377] on div "Price median" at bounding box center [526, 376] width 137 height 43
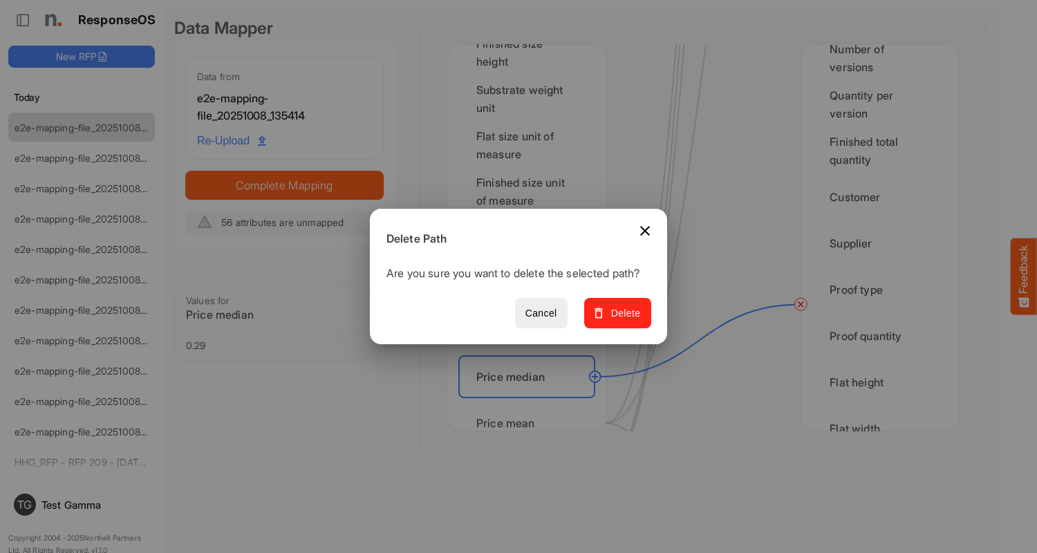
click at [622, 321] on span "Delete" at bounding box center [618, 313] width 46 height 17
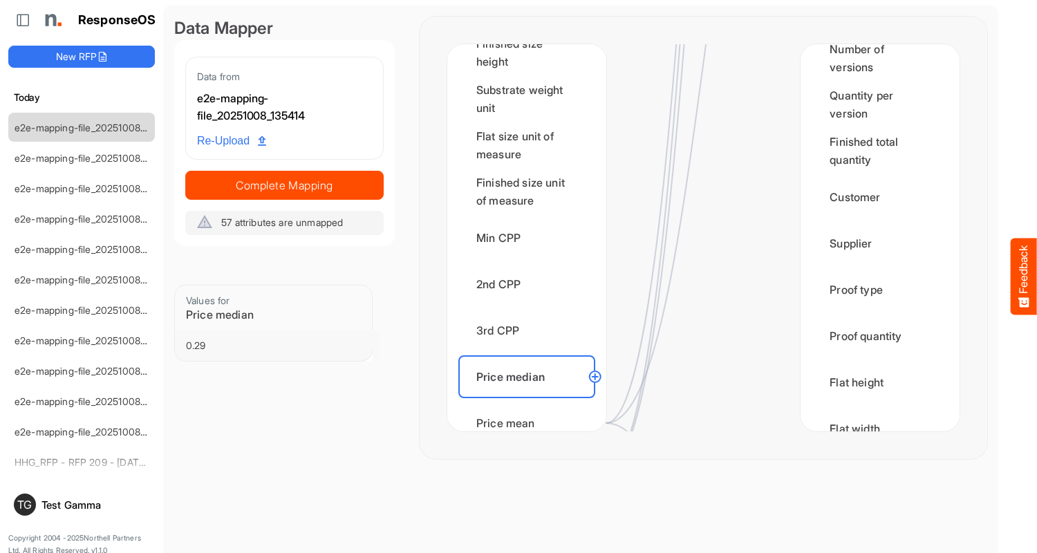
click at [530, 410] on div "Price mean" at bounding box center [526, 423] width 137 height 43
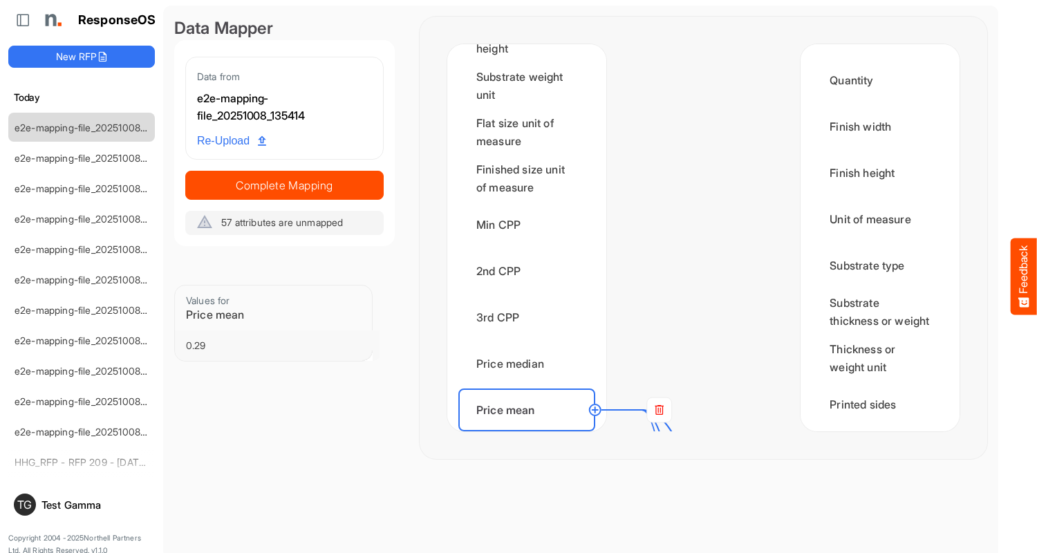
click at [659, 410] on rect at bounding box center [659, 410] width 25 height 25
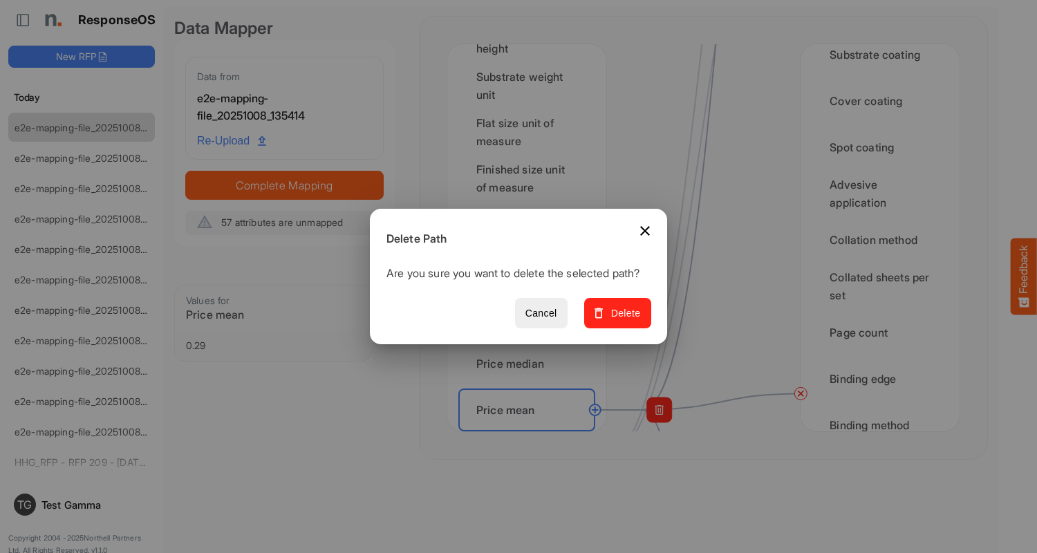
click at [622, 321] on span "Delete" at bounding box center [618, 313] width 46 height 17
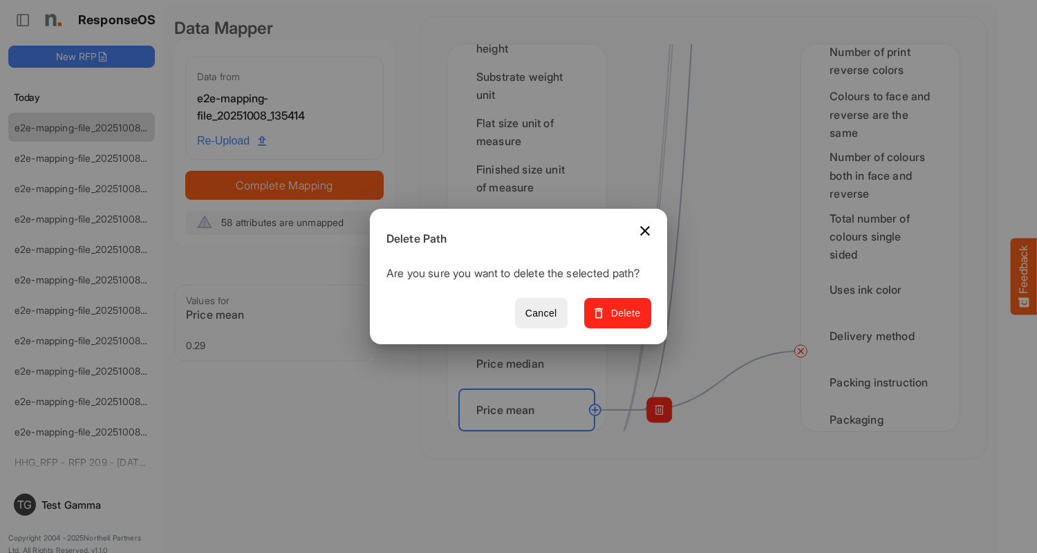
click at [622, 321] on span "Delete" at bounding box center [618, 313] width 46 height 17
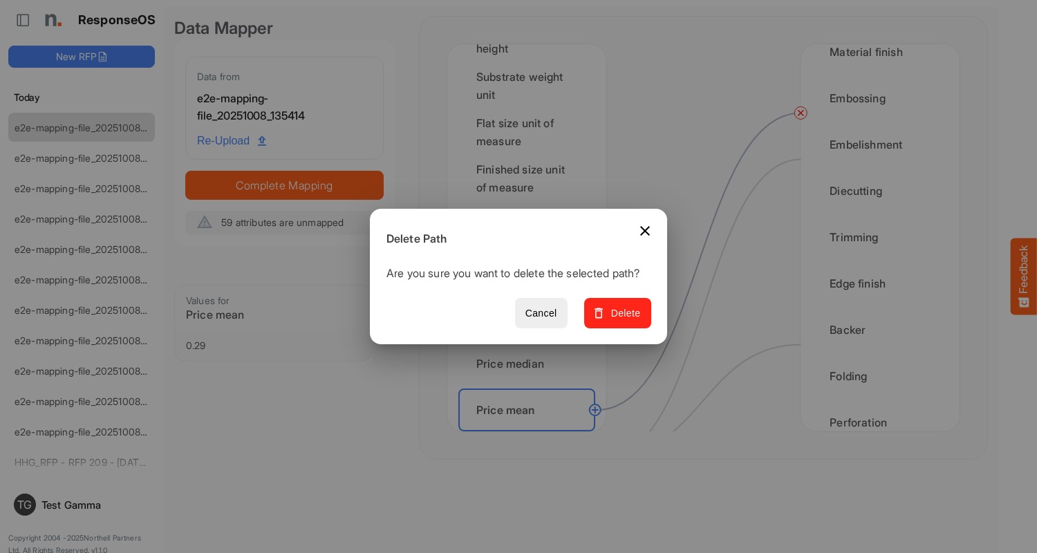
click at [622, 321] on span "Delete" at bounding box center [618, 313] width 46 height 17
click at [530, 435] on div "Order count" at bounding box center [526, 456] width 137 height 43
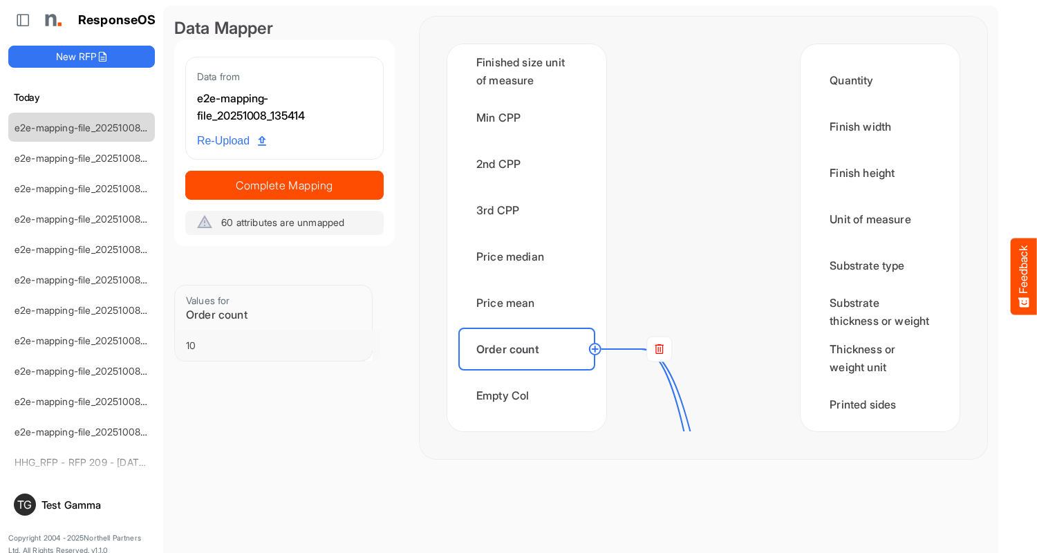
click at [659, 349] on rect at bounding box center [659, 349] width 25 height 25
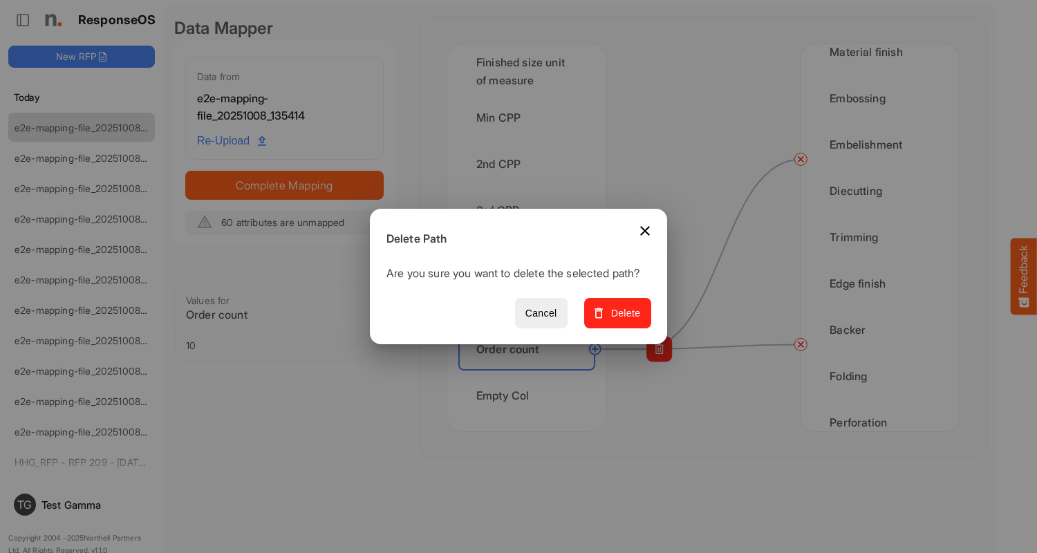
click at [622, 321] on span "Delete" at bounding box center [618, 313] width 46 height 17
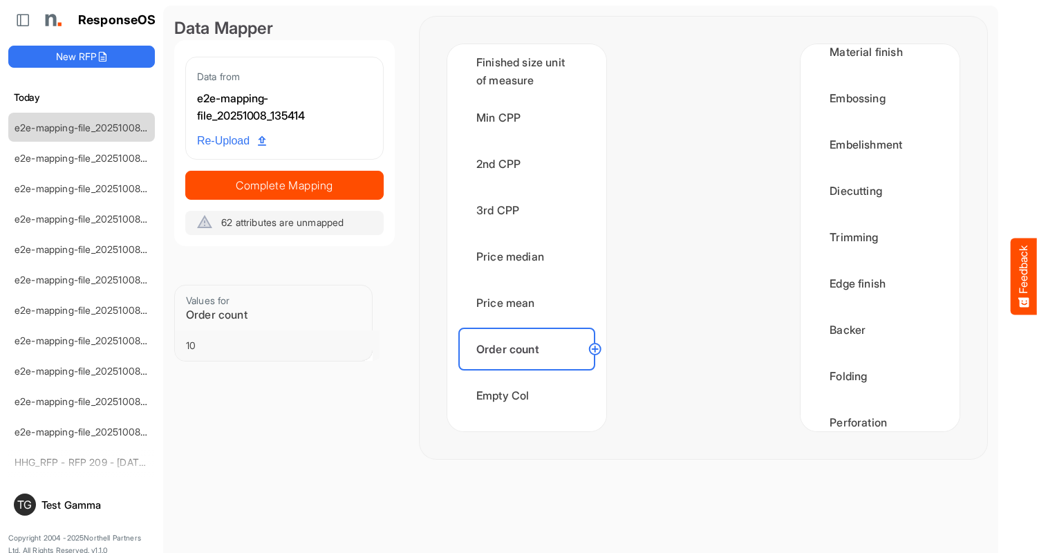
click at [530, 396] on div "Empty Col" at bounding box center [526, 395] width 137 height 43
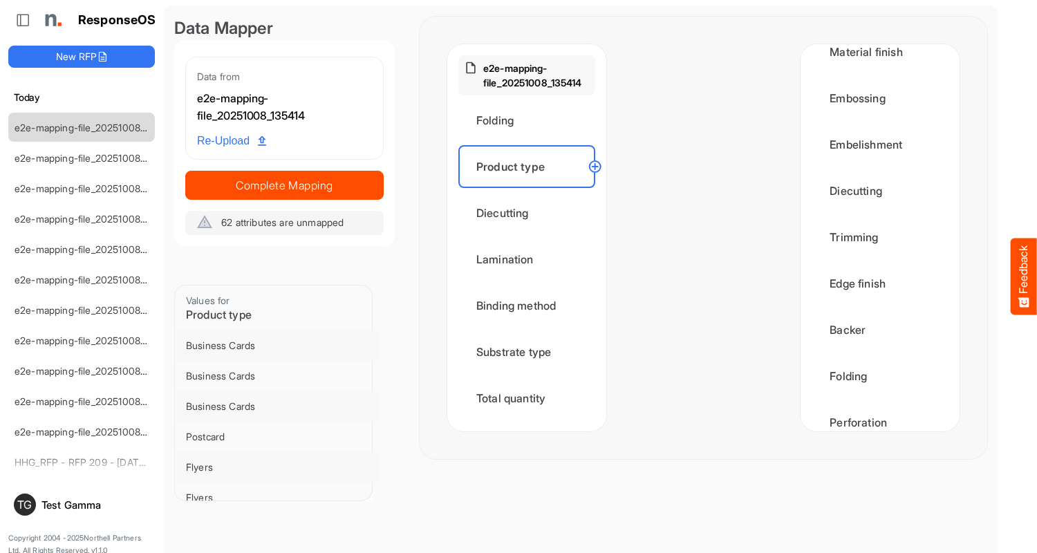
click at [595, 167] on circle at bounding box center [595, 166] width 17 height 17
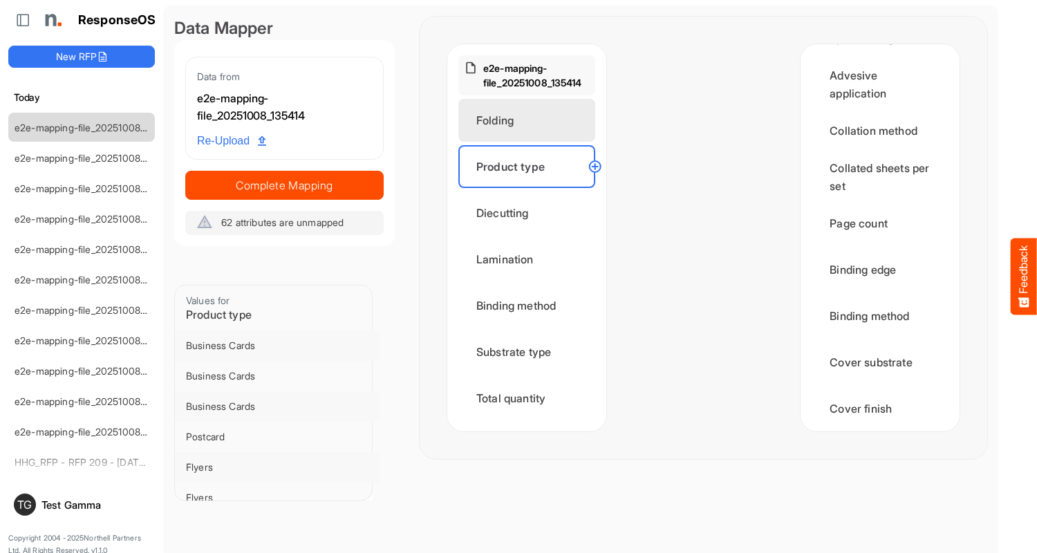
click at [530, 120] on div "Folding" at bounding box center [526, 120] width 137 height 43
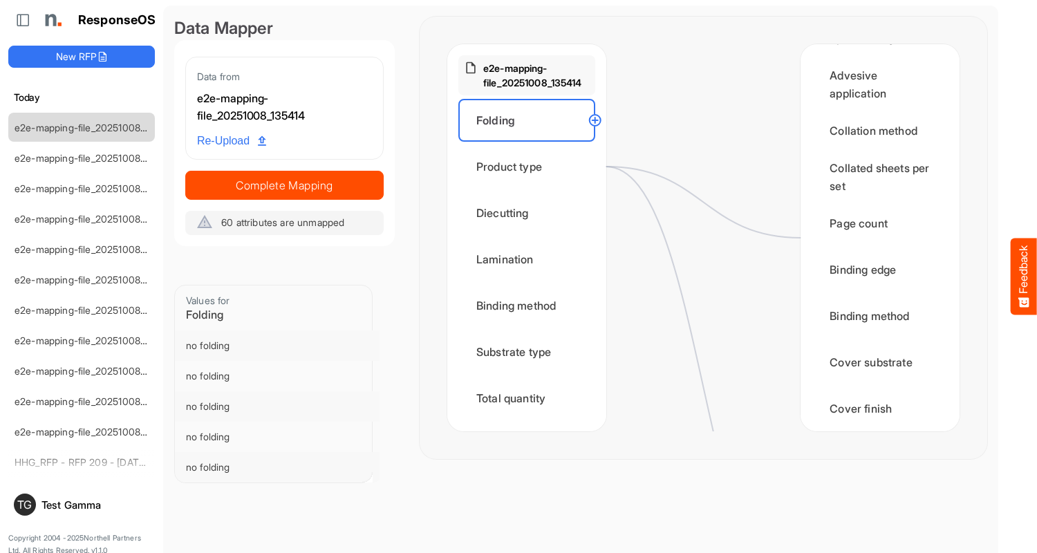
click at [595, 120] on circle at bounding box center [595, 120] width 17 height 17
click at [530, 213] on div "Diecutting" at bounding box center [526, 213] width 137 height 43
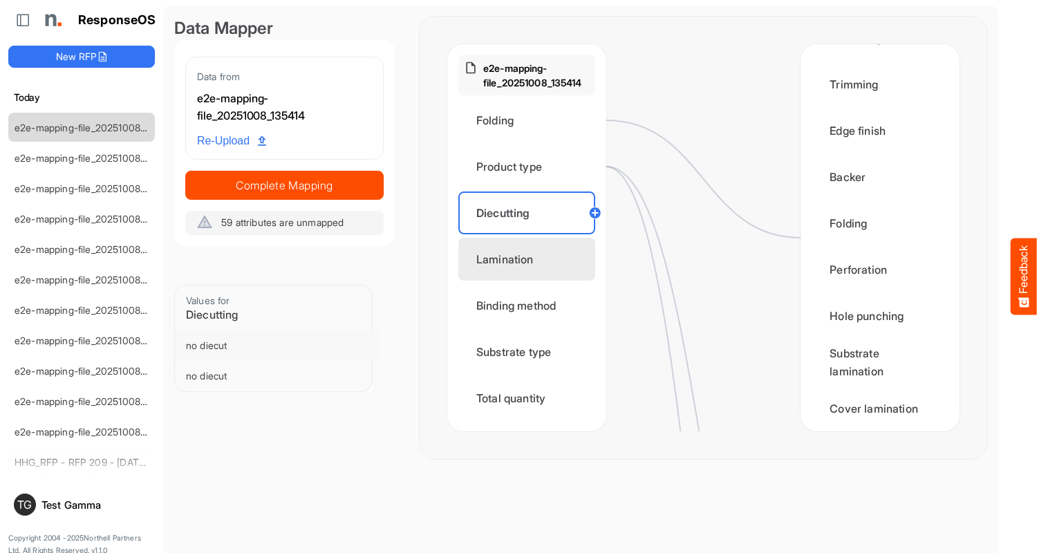
click at [876, 59] on div "Diecutting" at bounding box center [880, 38] width 137 height 43
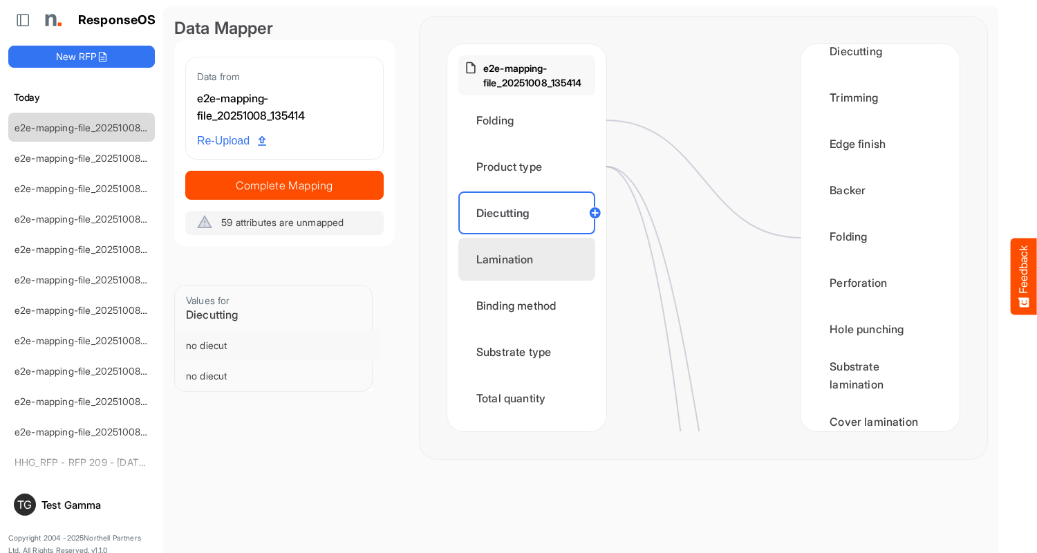
click at [530, 259] on div "Lamination" at bounding box center [526, 259] width 137 height 43
click at [876, 389] on div "Substrate lamination" at bounding box center [880, 375] width 137 height 43
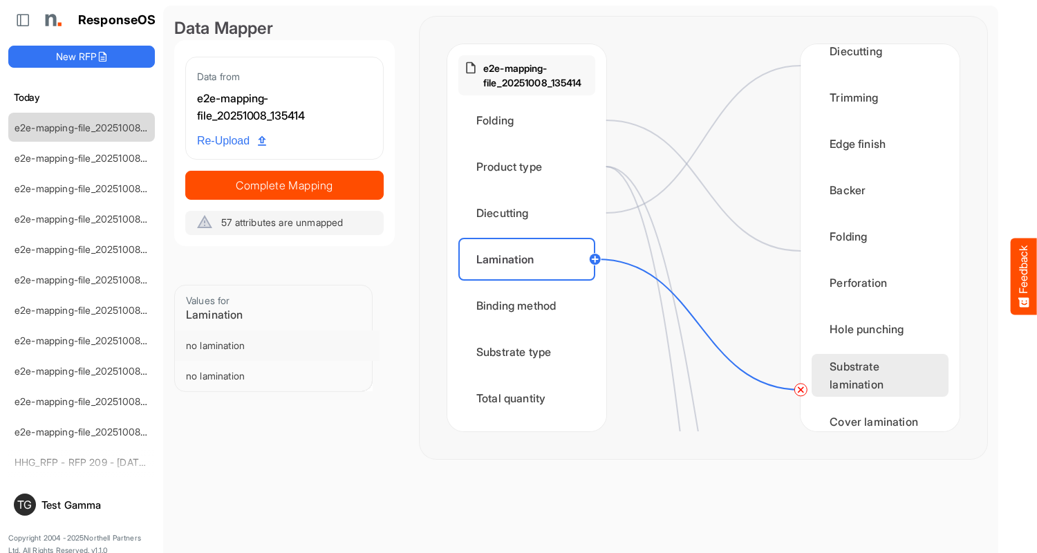
click at [876, 409] on div "Cover lamination" at bounding box center [880, 421] width 137 height 43
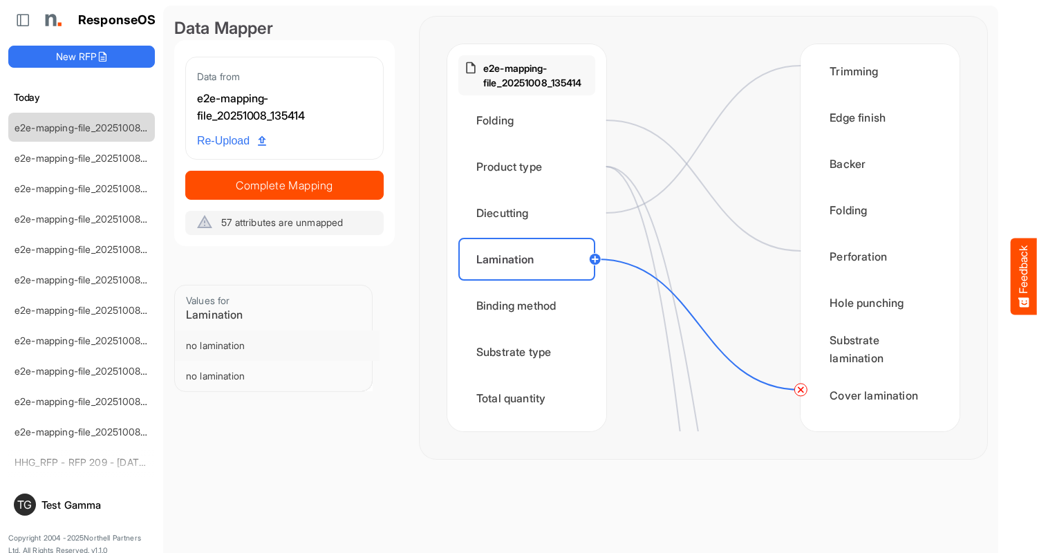
click at [530, 306] on div "Binding method" at bounding box center [526, 305] width 137 height 43
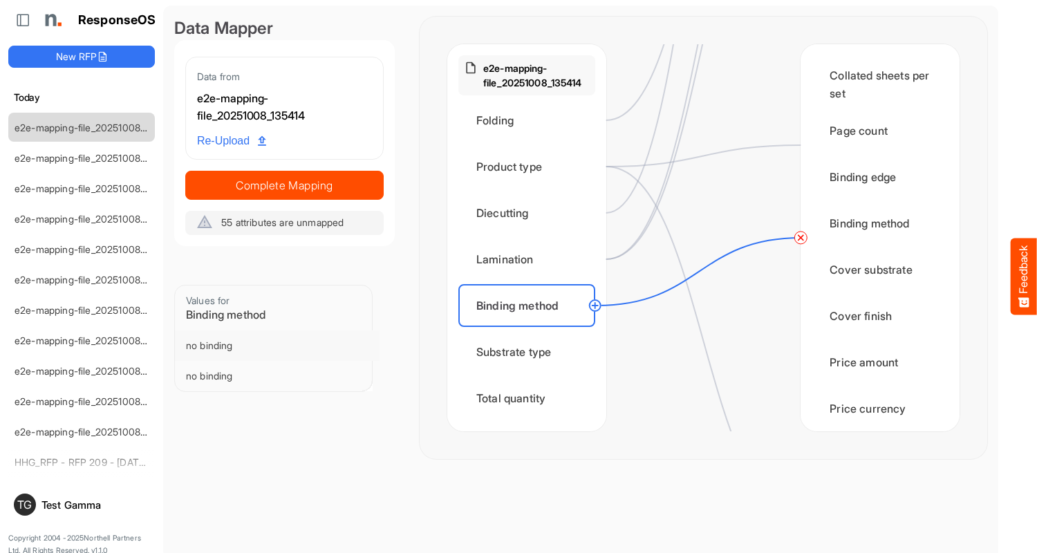
click at [530, 352] on div "Substrate type" at bounding box center [526, 352] width 137 height 43
click at [530, 398] on div "Total quantity" at bounding box center [526, 398] width 137 height 43
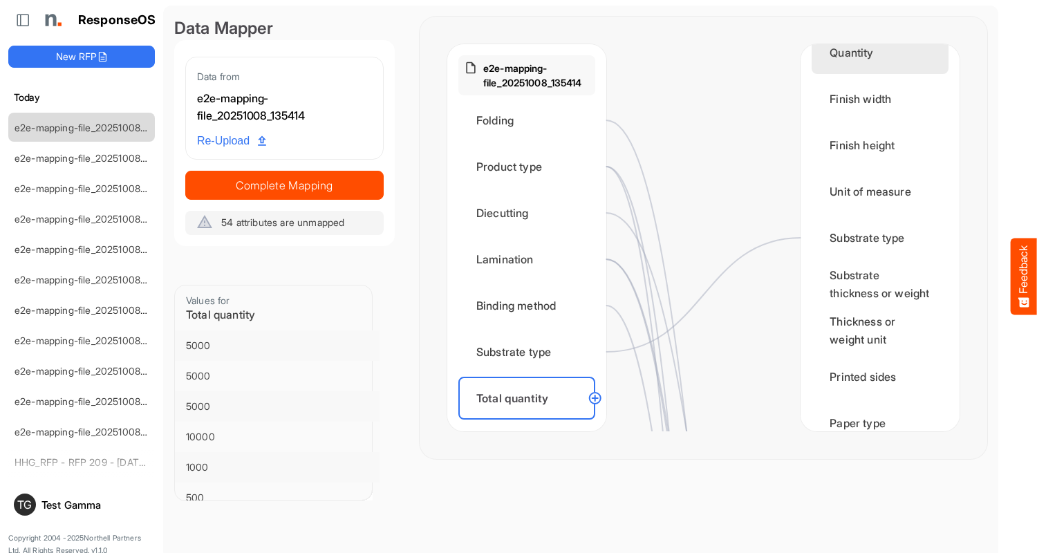
click at [595, 398] on circle at bounding box center [595, 398] width 17 height 17
click at [876, 66] on div "Quantity" at bounding box center [880, 52] width 137 height 43
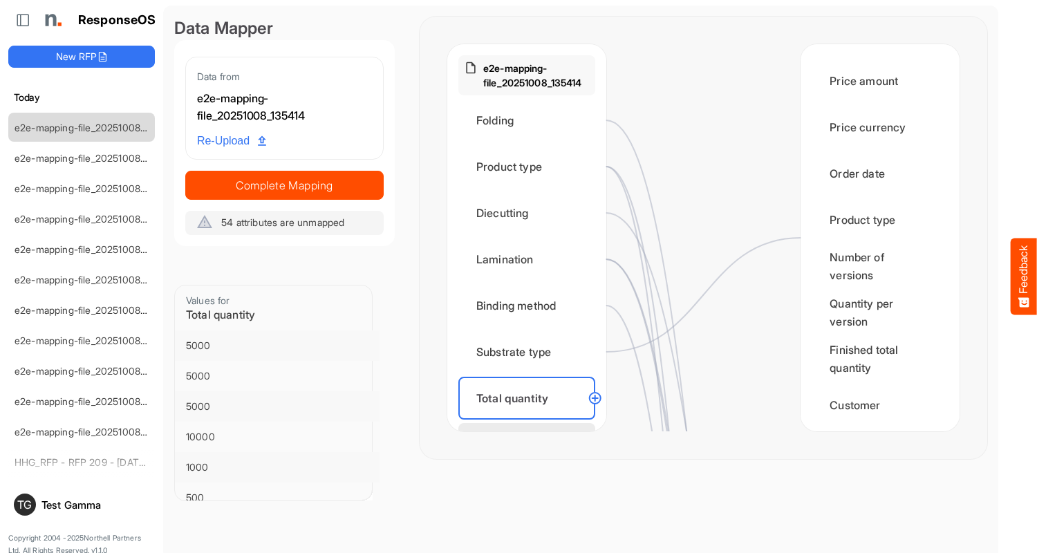
click at [530, 423] on div "Flat size width" at bounding box center [526, 444] width 137 height 43
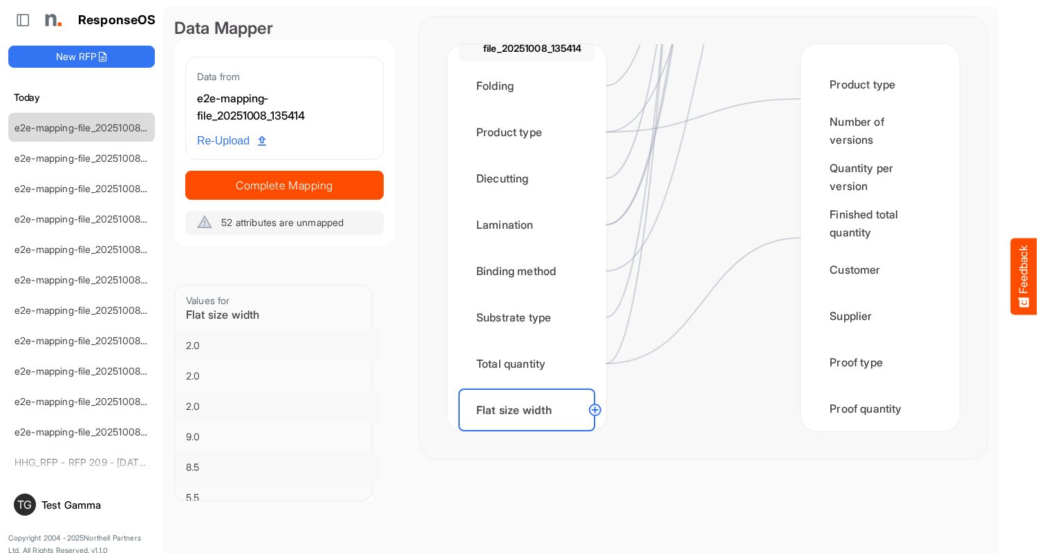
click at [595, 410] on circle at bounding box center [595, 410] width 17 height 17
click at [876, 480] on div "Flat width" at bounding box center [880, 501] width 137 height 43
click at [530, 435] on div "Flat size height" at bounding box center [526, 456] width 137 height 43
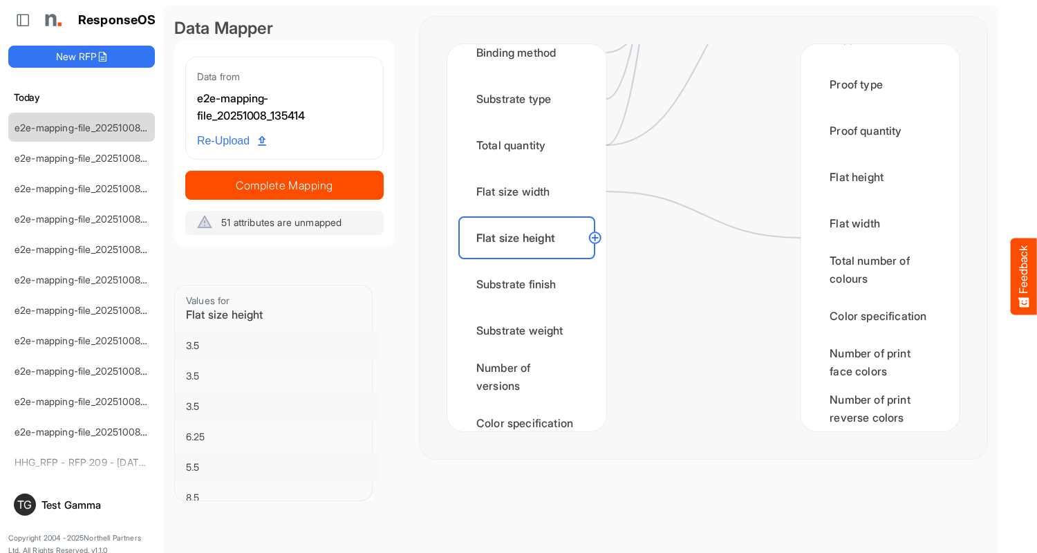
click at [595, 238] on circle at bounding box center [595, 238] width 17 height 17
click at [876, 191] on div "Flat height" at bounding box center [880, 177] width 137 height 43
click at [530, 284] on div "Substrate finish" at bounding box center [526, 284] width 137 height 43
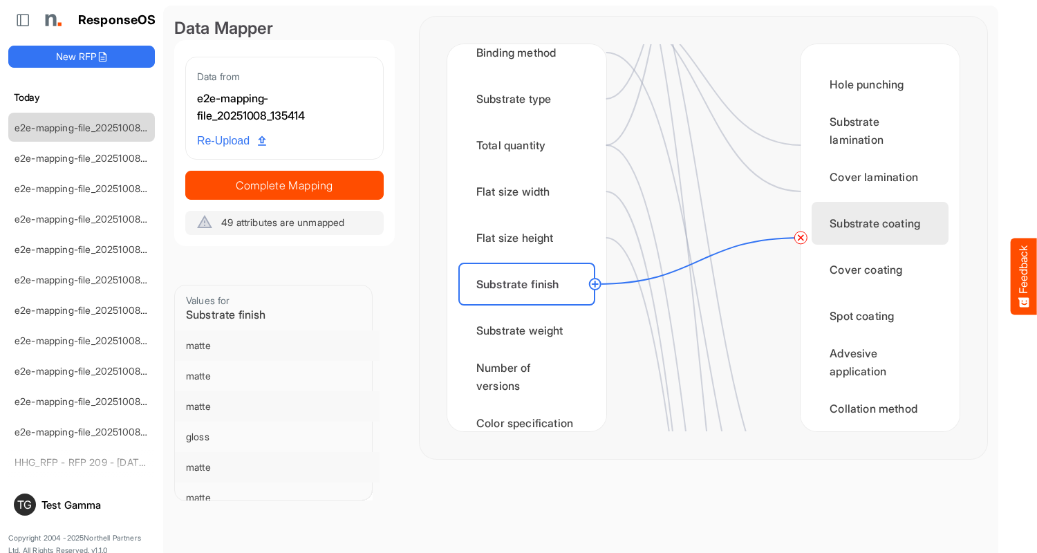
click at [530, 331] on div "Substrate weight" at bounding box center [526, 330] width 137 height 43
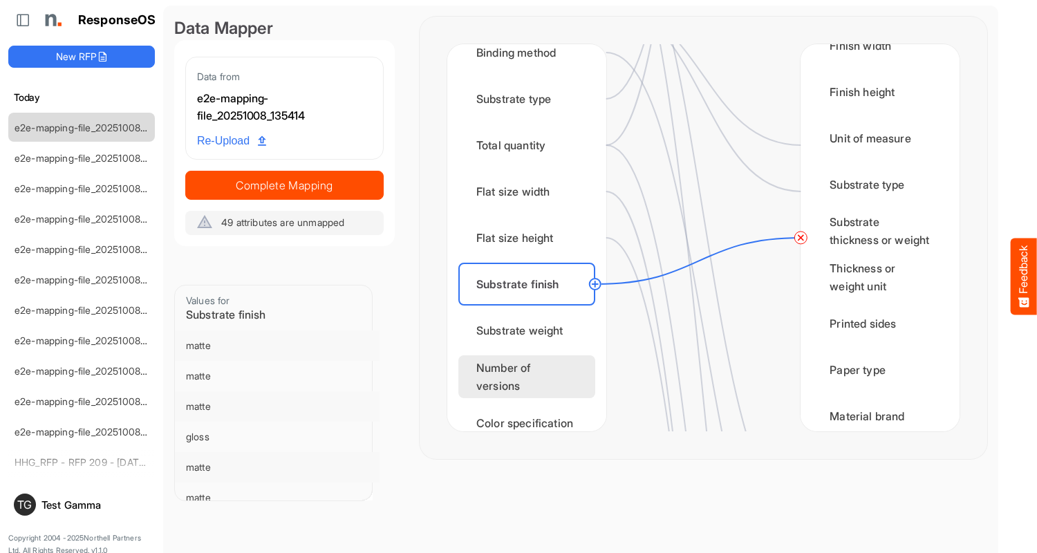
click at [530, 377] on div "Number of versions" at bounding box center [526, 376] width 137 height 43
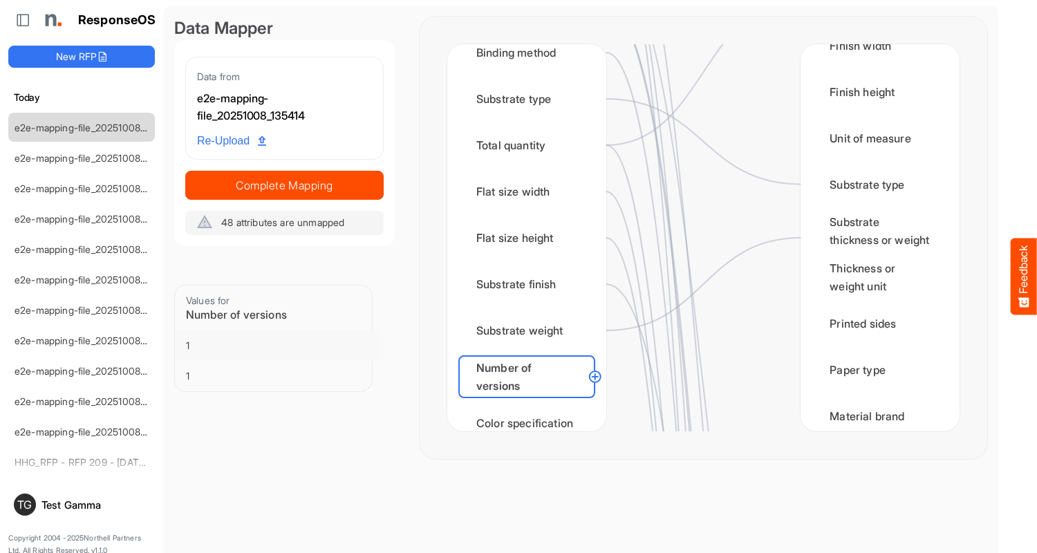
click at [595, 377] on circle at bounding box center [595, 377] width 17 height 17
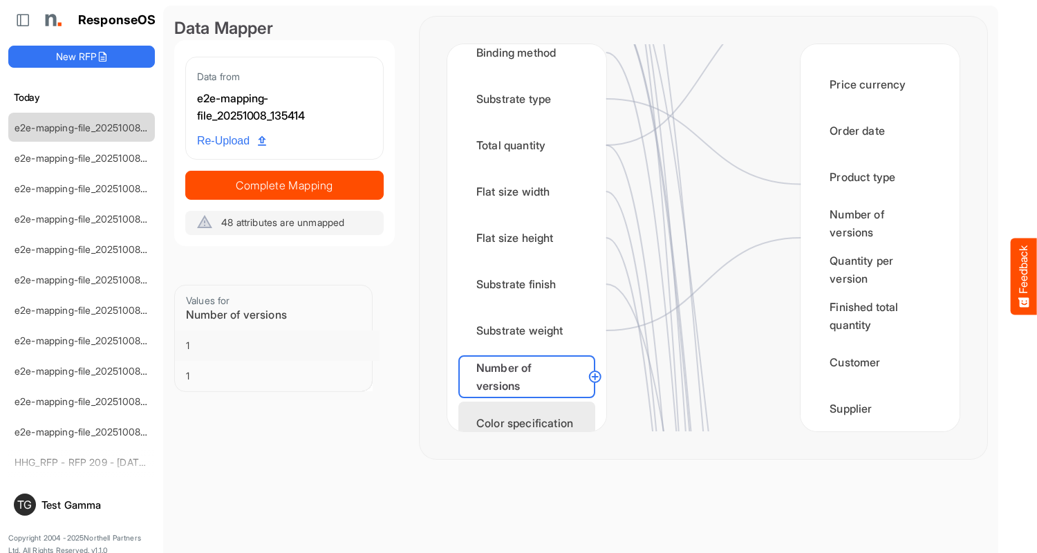
click at [530, 410] on div "Color specification" at bounding box center [526, 423] width 137 height 43
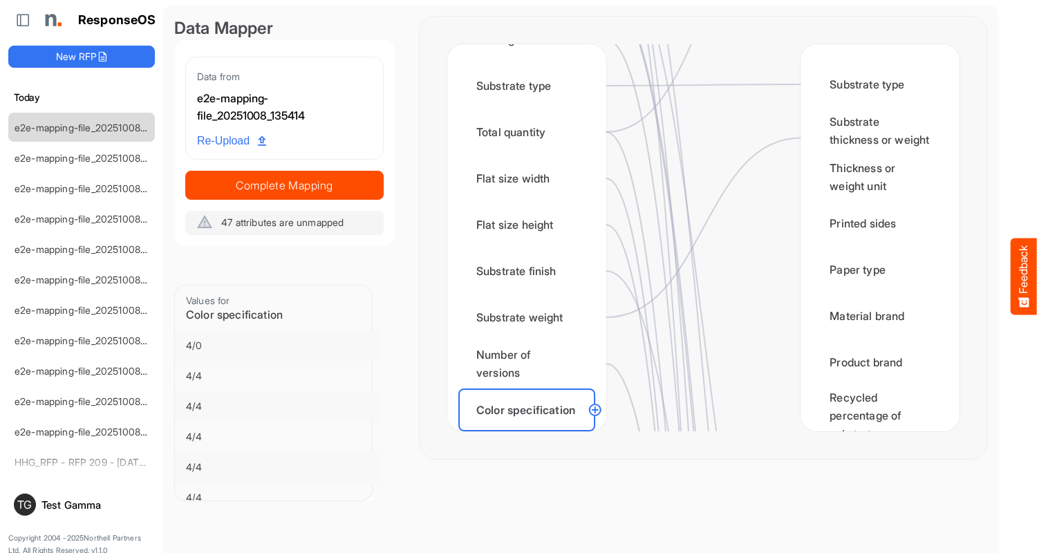
click at [595, 410] on circle at bounding box center [595, 410] width 17 height 17
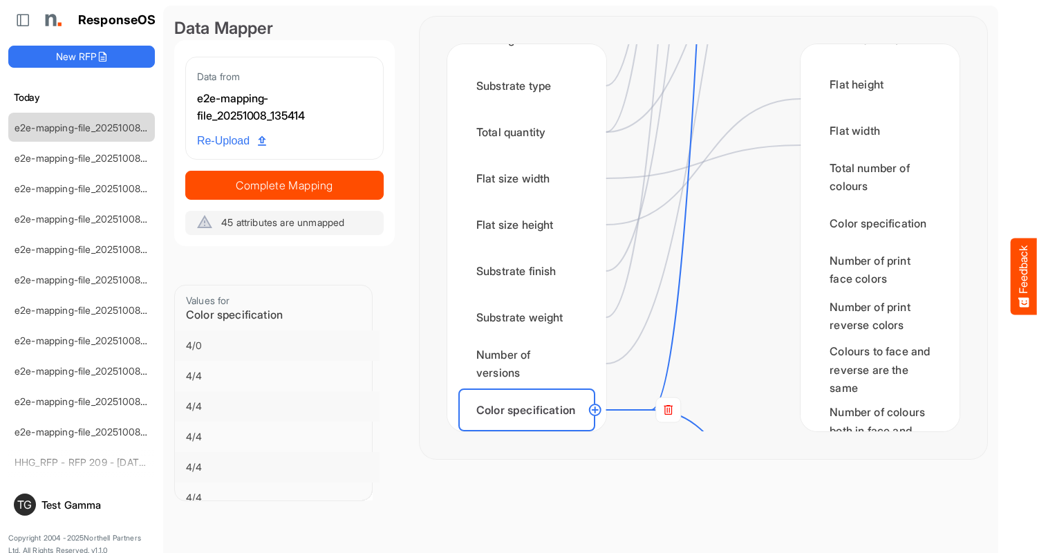
click at [530, 435] on div "Finished size width" at bounding box center [526, 456] width 137 height 43
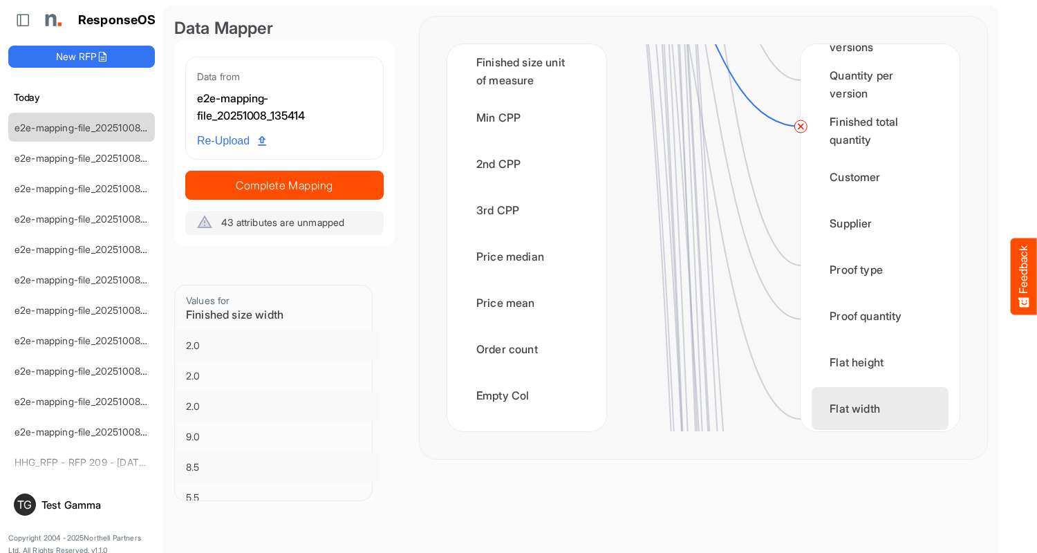
click at [876, 409] on div "Flat width" at bounding box center [880, 408] width 137 height 43
